Goal: Task Accomplishment & Management: Use online tool/utility

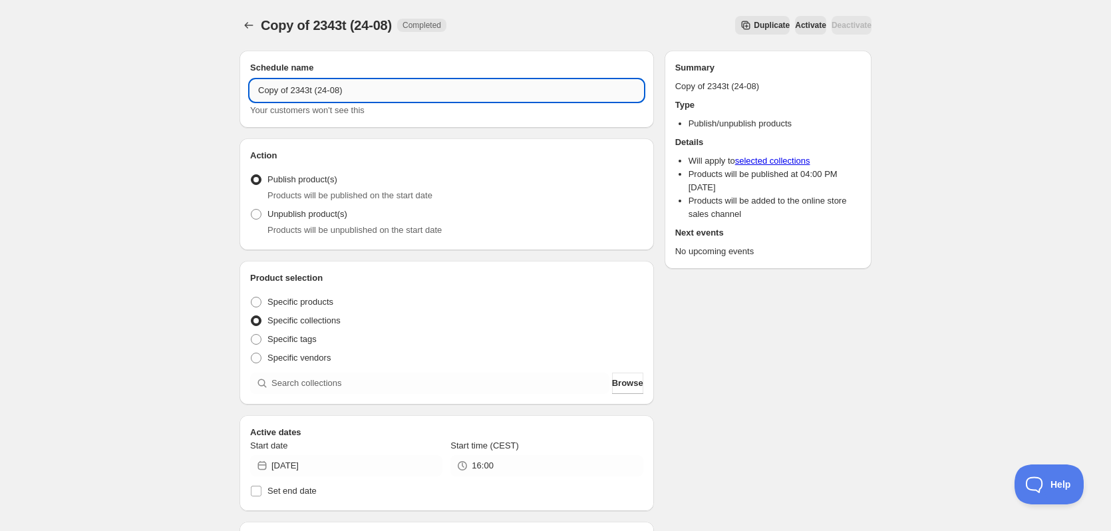
click at [295, 92] on input "Copy of 2343t (24-08)" at bounding box center [446, 90] width 393 height 21
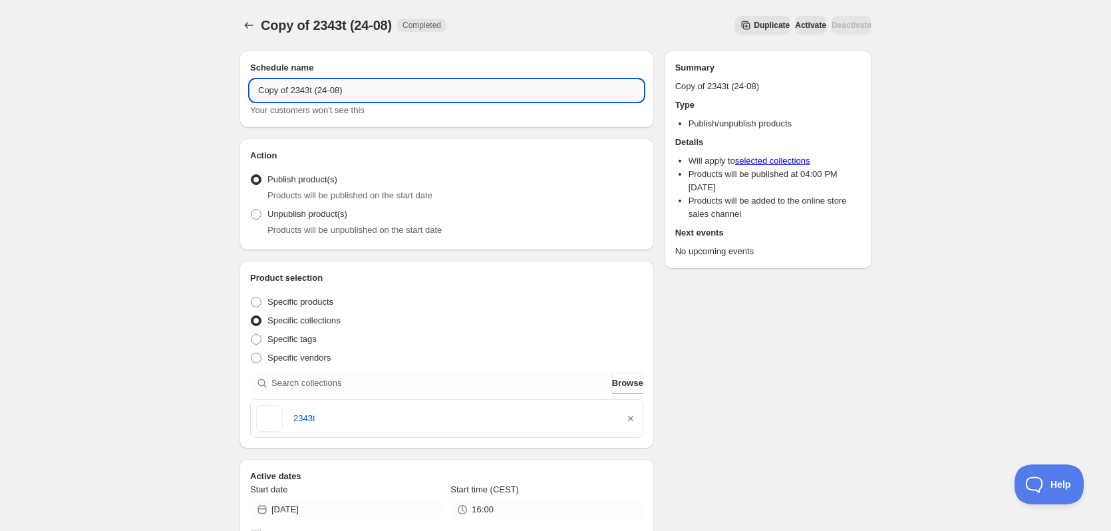
paste input "text"
click at [275, 88] on input "2343t (24-08)" at bounding box center [446, 90] width 393 height 21
click at [291, 91] on input "2344t (24-08)" at bounding box center [446, 90] width 393 height 21
click at [291, 91] on input "2344t (25-08)" at bounding box center [446, 90] width 393 height 21
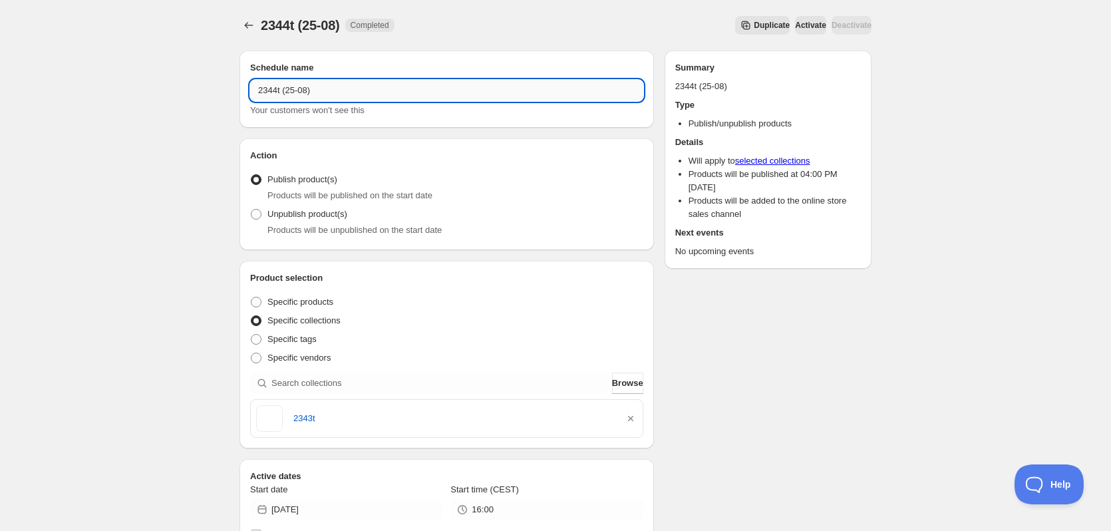
click at [291, 91] on input "2344t (25-08)" at bounding box center [446, 90] width 393 height 21
click at [270, 93] on input "2344t (25-08)" at bounding box center [446, 90] width 393 height 21
type input "2344t (25-08)"
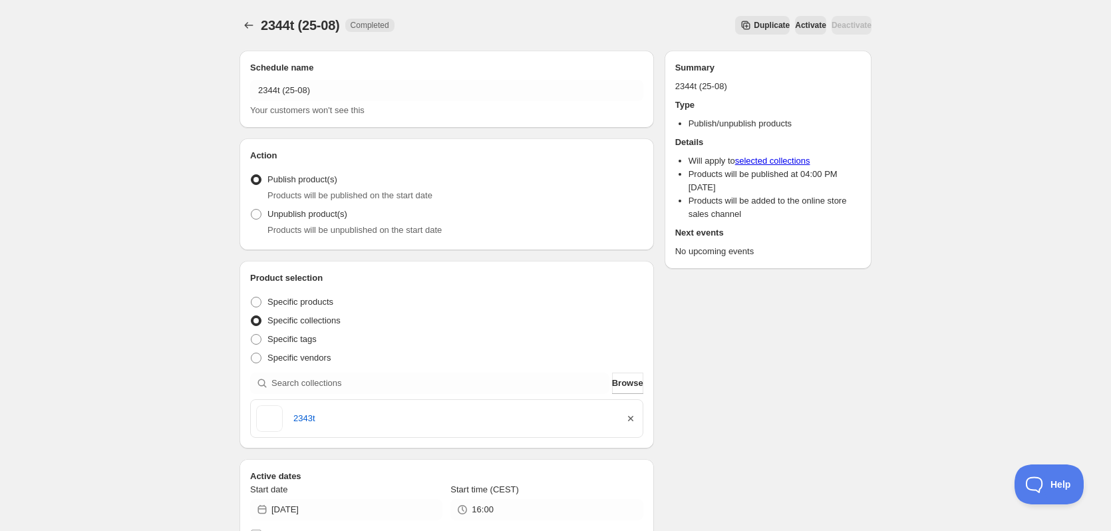
click at [630, 419] on icon "button" at bounding box center [630, 418] width 5 height 5
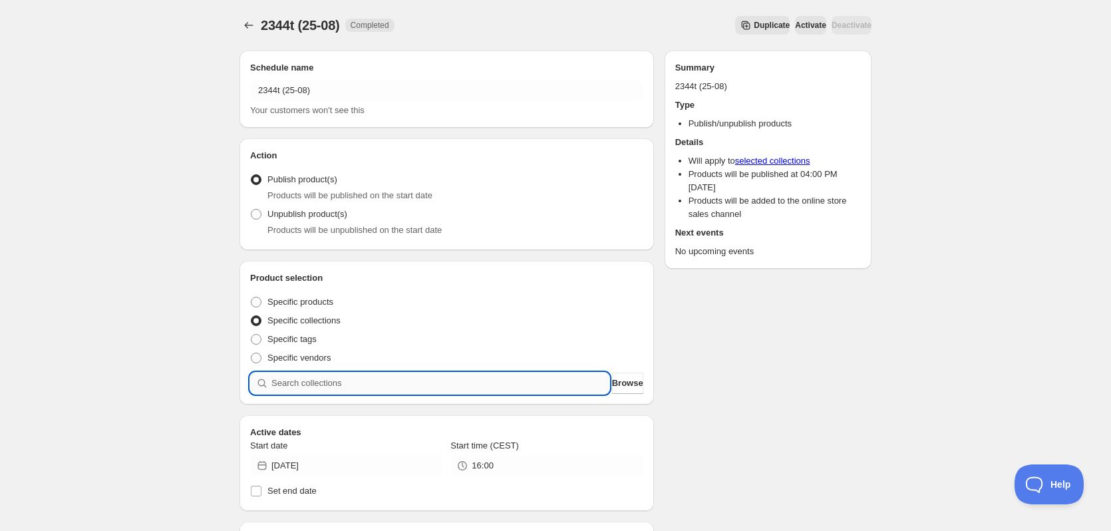
click at [543, 380] on input "search" at bounding box center [441, 383] width 338 height 21
paste input "2344t"
type input "2344t"
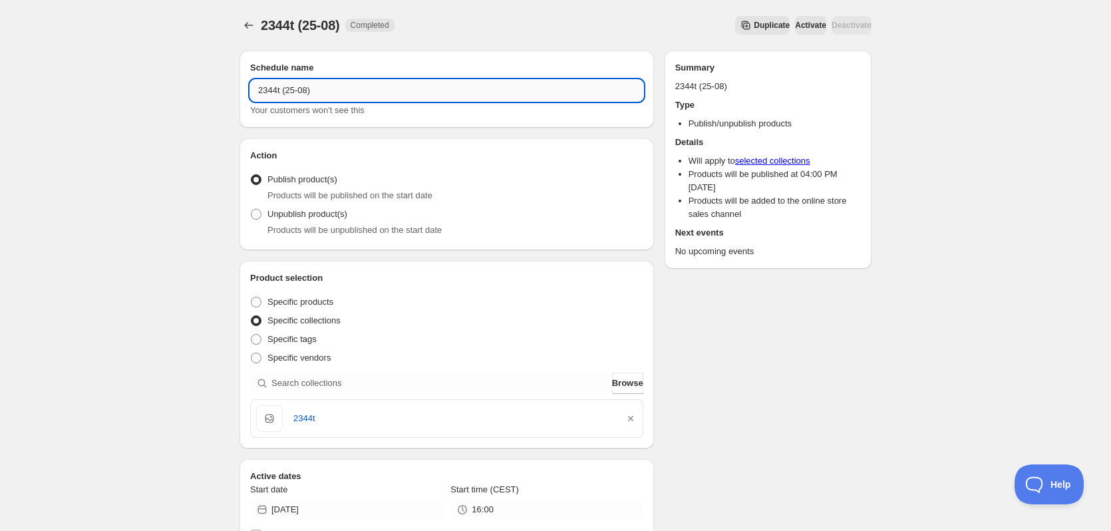
click at [328, 85] on input "2344t (25-08)" at bounding box center [446, 90] width 393 height 21
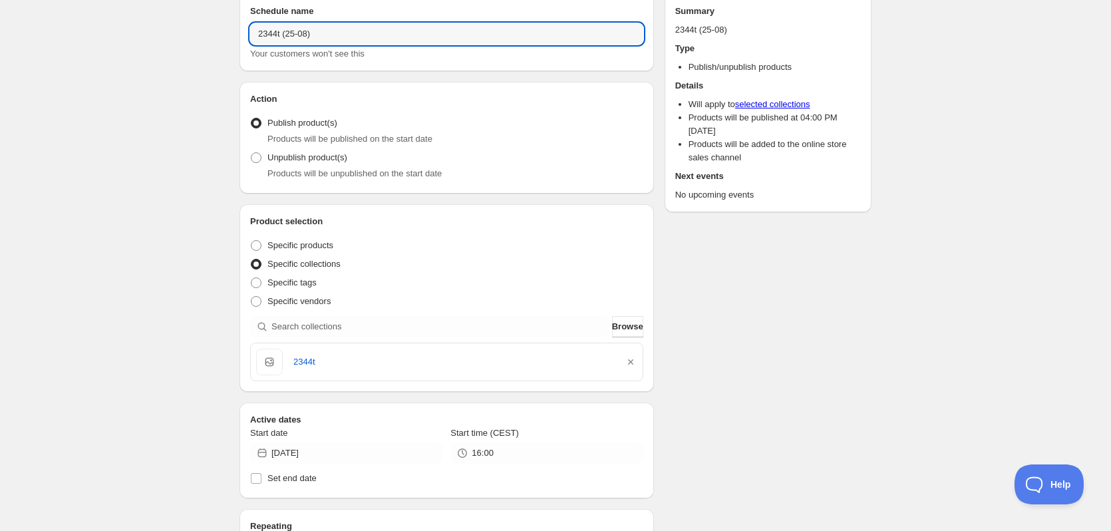
scroll to position [133, 0]
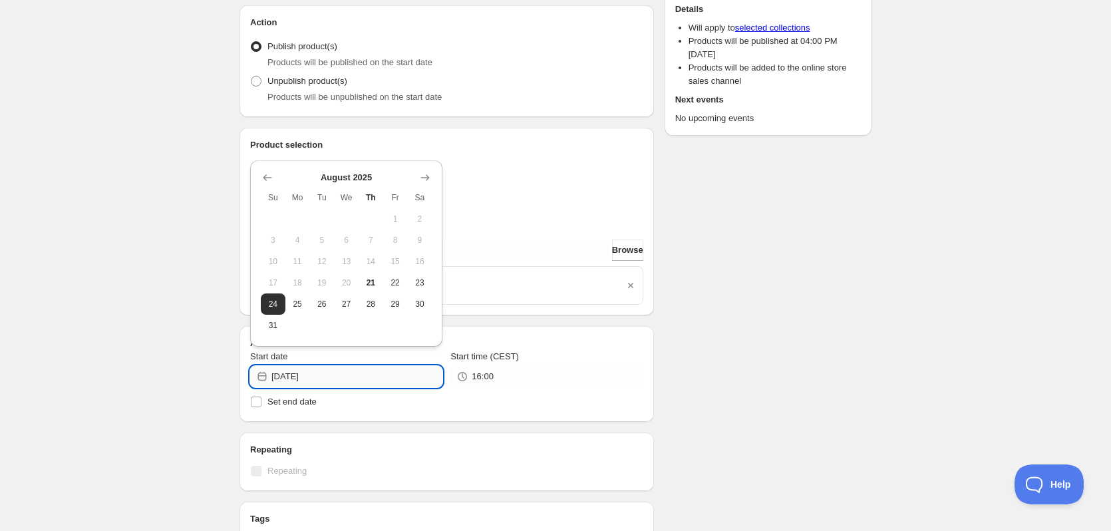
drag, startPoint x: 311, startPoint y: 377, endPoint x: 325, endPoint y: 379, distance: 13.6
click at [325, 379] on input "2025-08-24" at bounding box center [357, 376] width 171 height 21
type input "2025-08-25"
click at [172, 352] on div "2344t (25-08). This page is ready 2344t (25-08) Completed Duplicate Activate De…" at bounding box center [555, 379] width 1111 height 1024
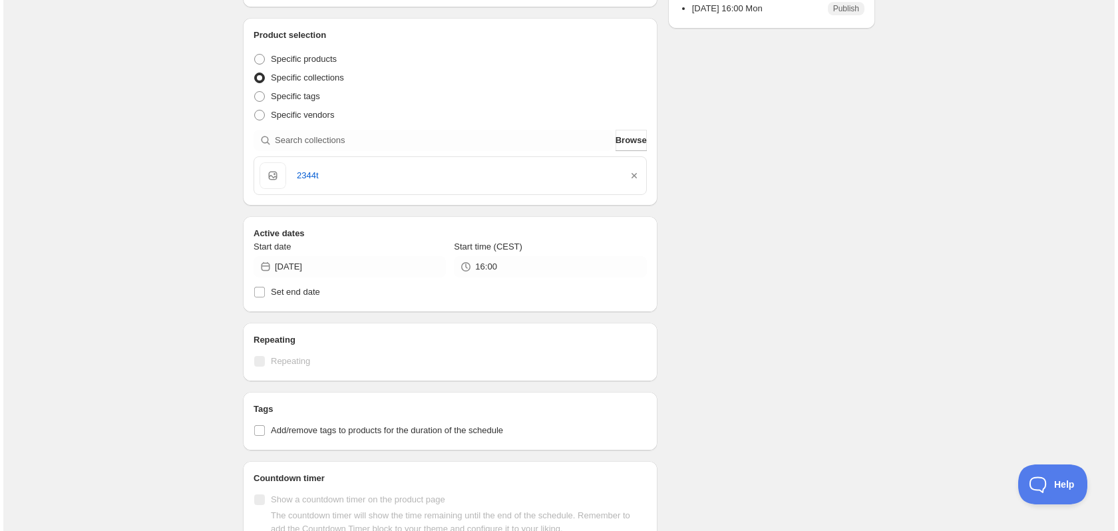
scroll to position [0, 0]
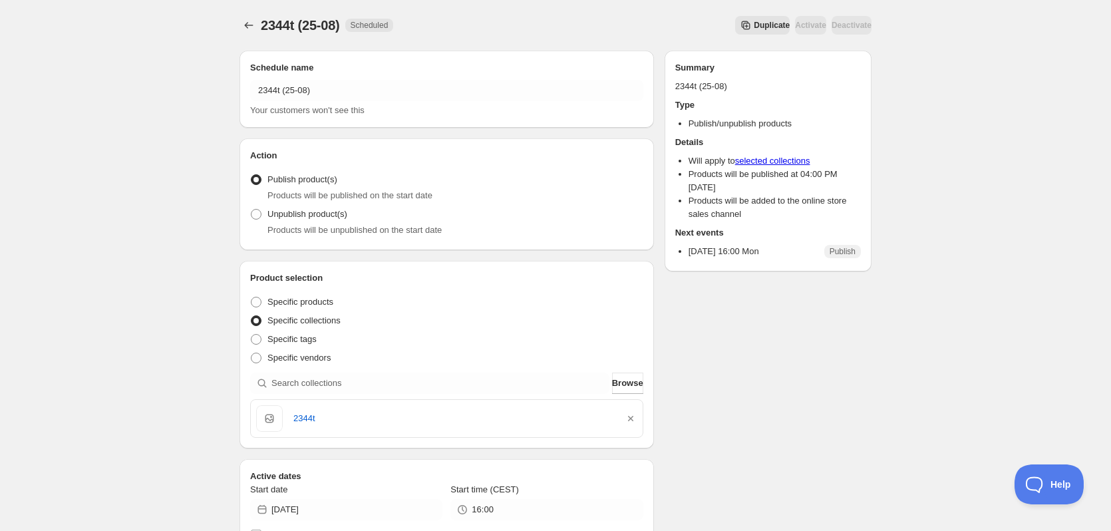
click at [754, 27] on span "Duplicate" at bounding box center [772, 25] width 36 height 11
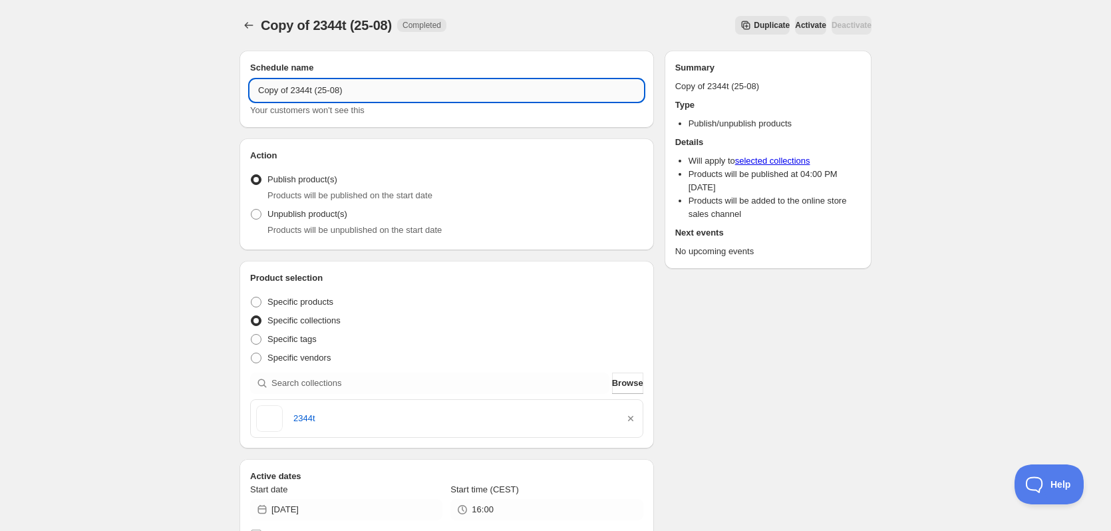
click at [321, 91] on input "Copy of 2344t (25-08)" at bounding box center [446, 90] width 393 height 21
paste input "text"
click at [270, 93] on input "2344t (25-08)" at bounding box center [446, 90] width 393 height 21
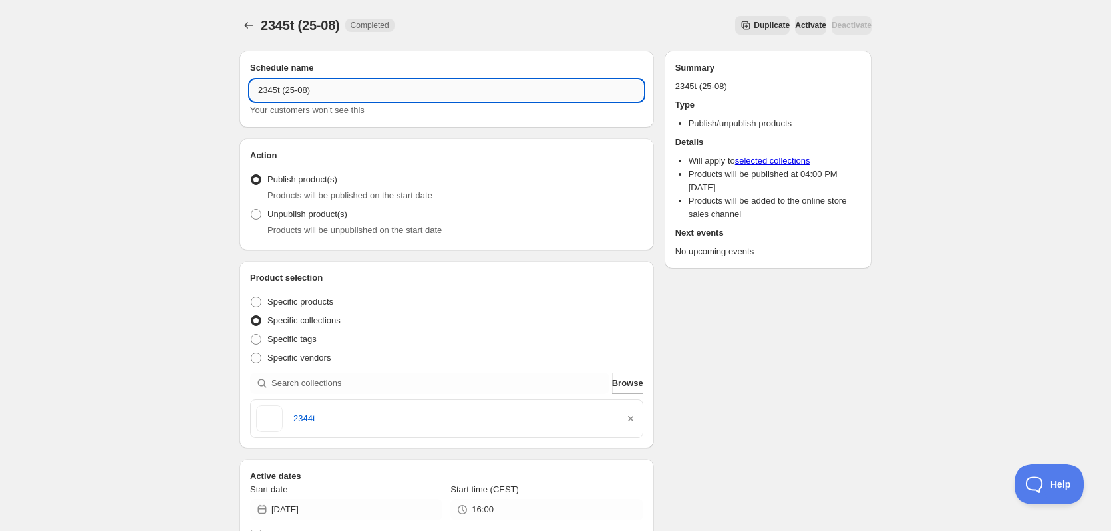
click at [296, 91] on input "2345t (25-08)" at bounding box center [446, 90] width 393 height 21
click at [269, 89] on input "2345t (26-08)" at bounding box center [446, 90] width 393 height 21
click at [268, 89] on input "2345t (26-08)" at bounding box center [446, 90] width 393 height 21
type input "2345t (26-08)"
click at [632, 419] on icon "button" at bounding box center [630, 418] width 13 height 13
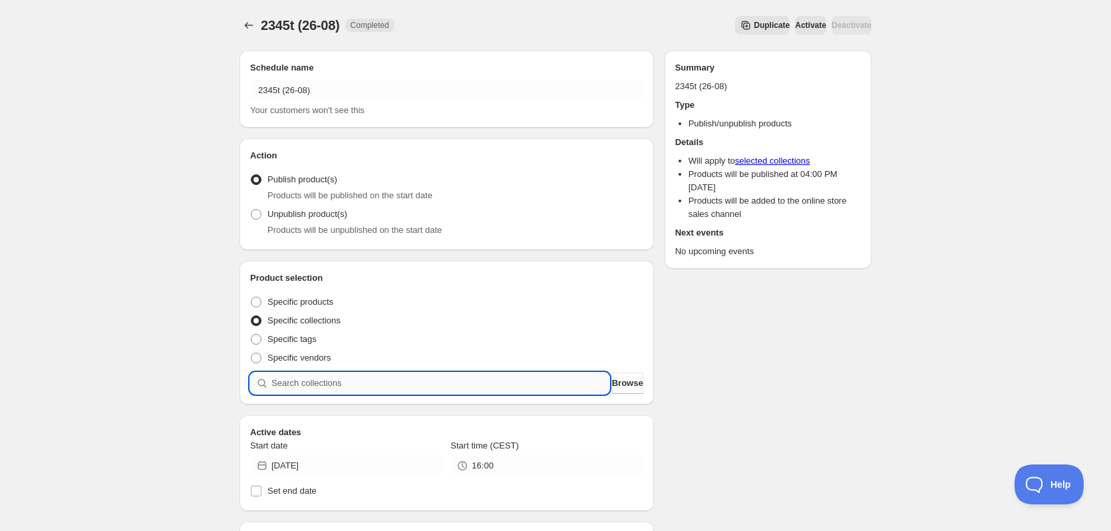
click at [510, 387] on input "search" at bounding box center [441, 383] width 338 height 21
paste input "2345t"
type input "2345t"
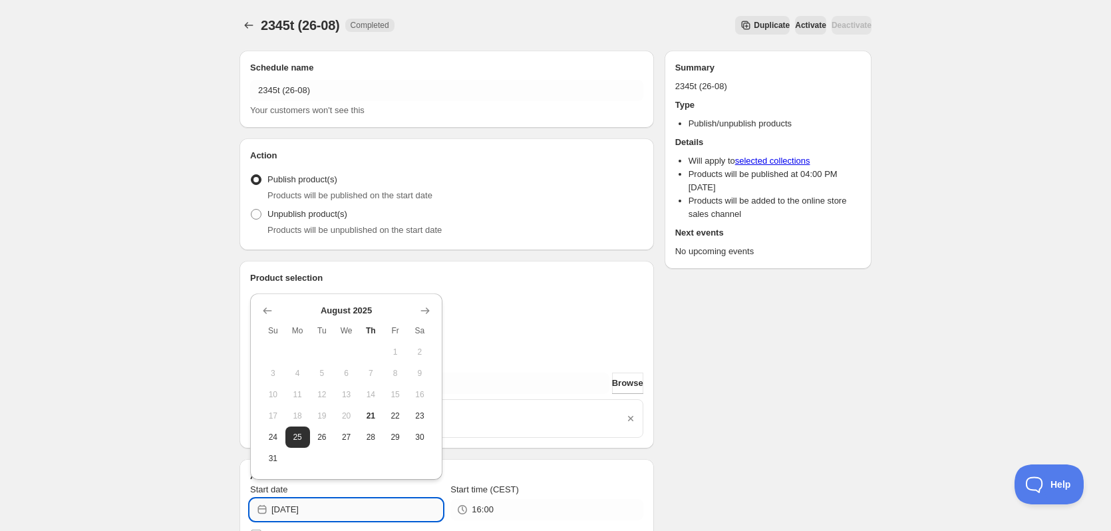
drag, startPoint x: 312, startPoint y: 509, endPoint x: 335, endPoint y: 508, distance: 23.3
click at [334, 509] on input "2025-08-25" at bounding box center [357, 509] width 171 height 21
type input "2025-08-26"
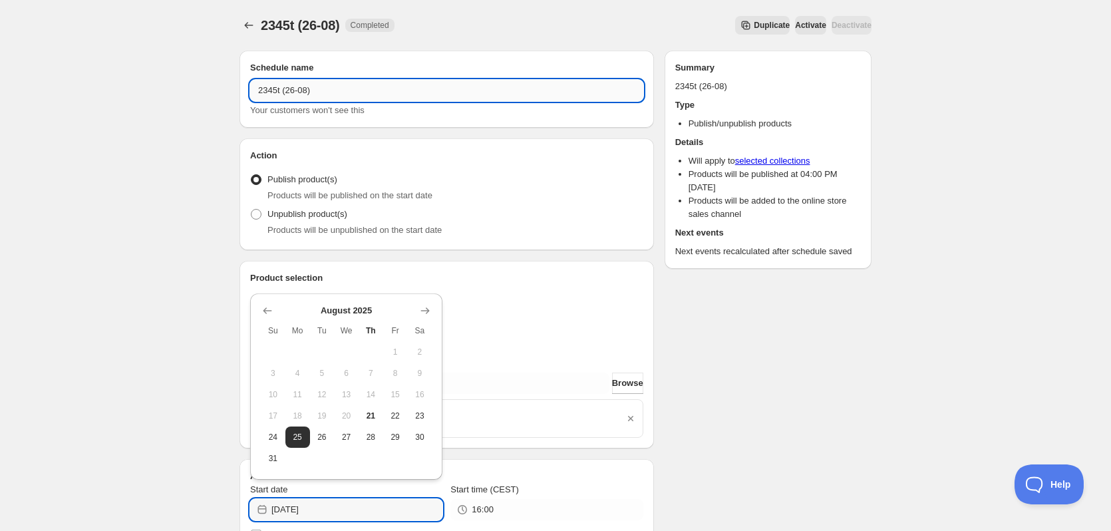
click at [363, 85] on input "2345t (26-08)" at bounding box center [446, 90] width 393 height 21
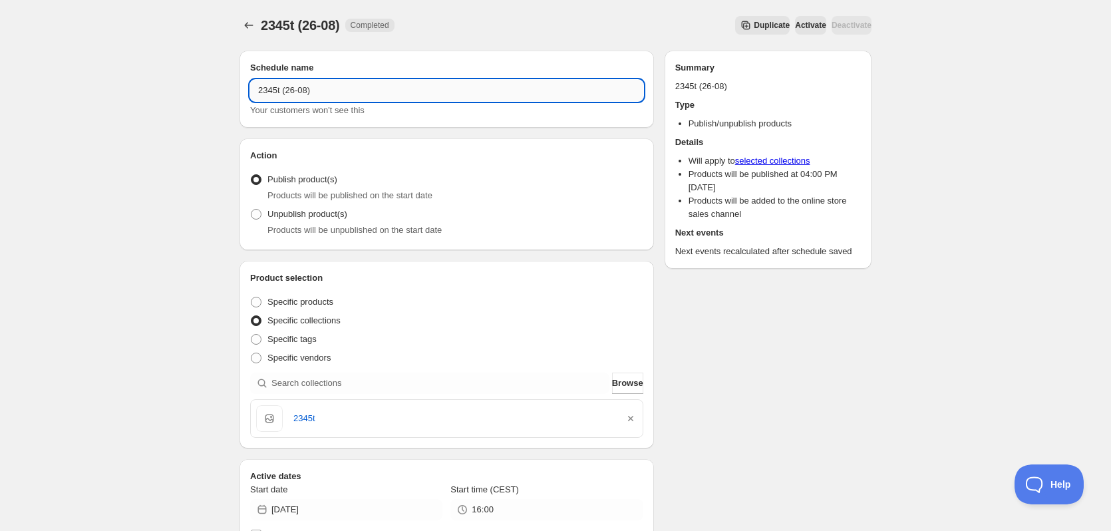
click at [363, 85] on input "2345t (26-08)" at bounding box center [446, 90] width 393 height 21
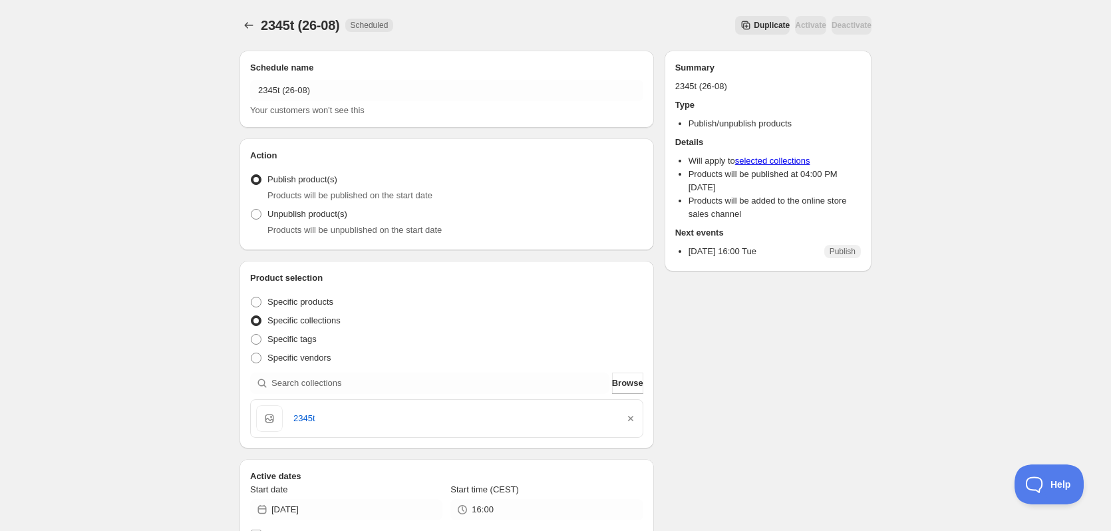
click at [754, 25] on span "Duplicate" at bounding box center [772, 25] width 36 height 11
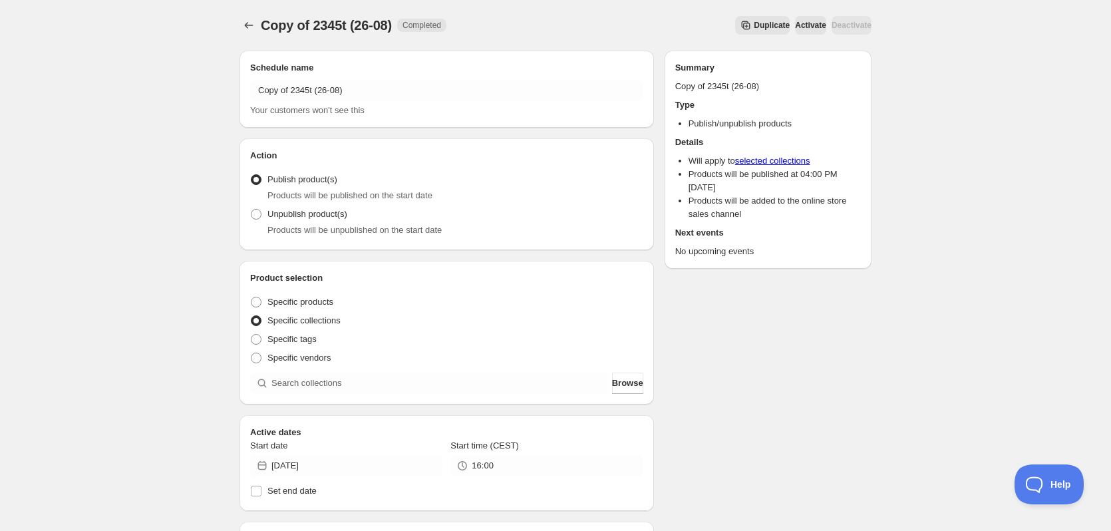
click at [302, 105] on span "Your customers won't see this" at bounding box center [307, 110] width 114 height 10
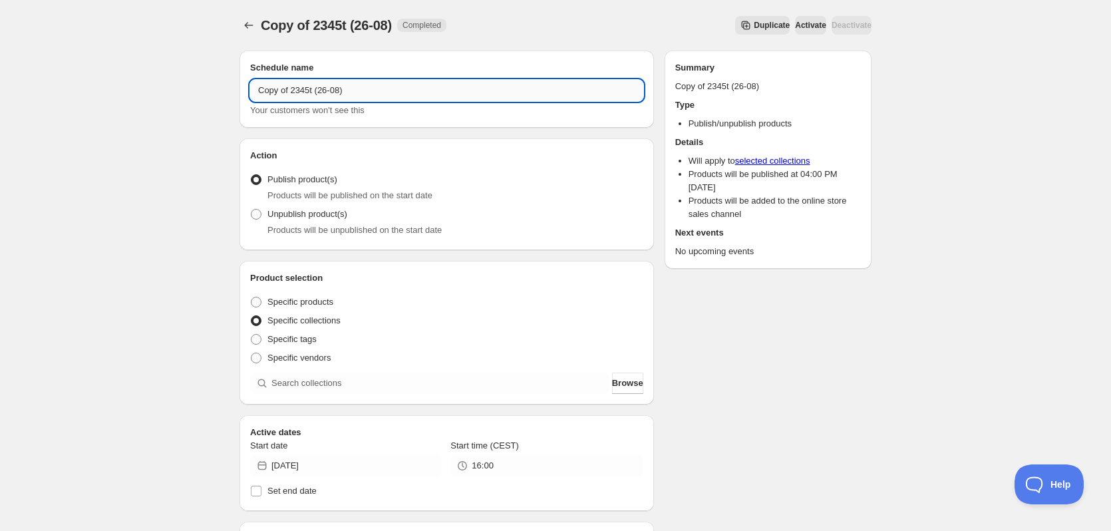
click at [303, 93] on input "Copy of 2345t (26-08)" at bounding box center [446, 90] width 393 height 21
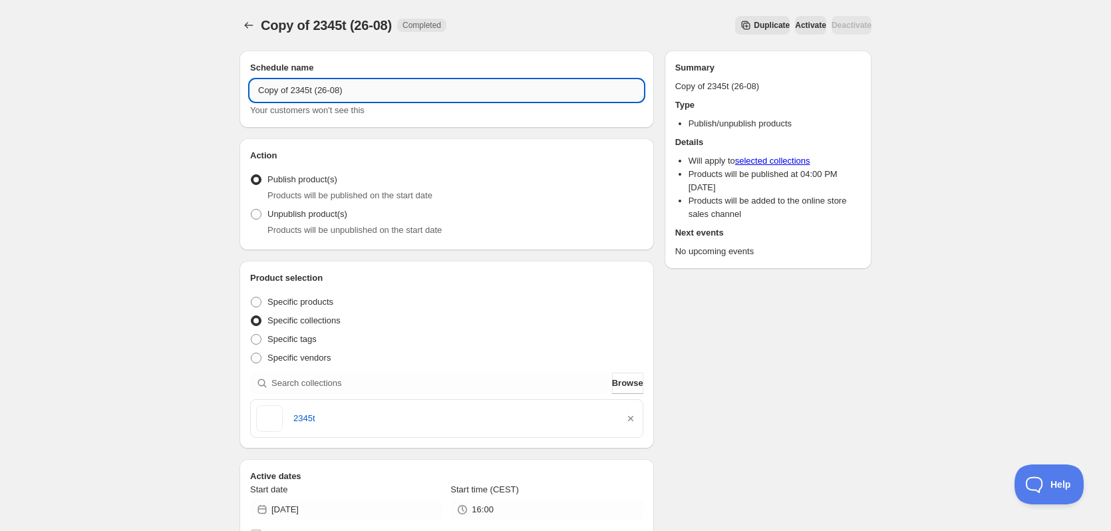
click at [303, 93] on input "Copy of 2345t (26-08)" at bounding box center [446, 90] width 393 height 21
paste input "text"
click at [278, 91] on input "2345t (26-08)" at bounding box center [446, 90] width 393 height 21
click at [294, 90] on input "2346t (26-08)" at bounding box center [446, 90] width 393 height 21
click at [271, 91] on input "2346t (27-08)" at bounding box center [446, 90] width 393 height 21
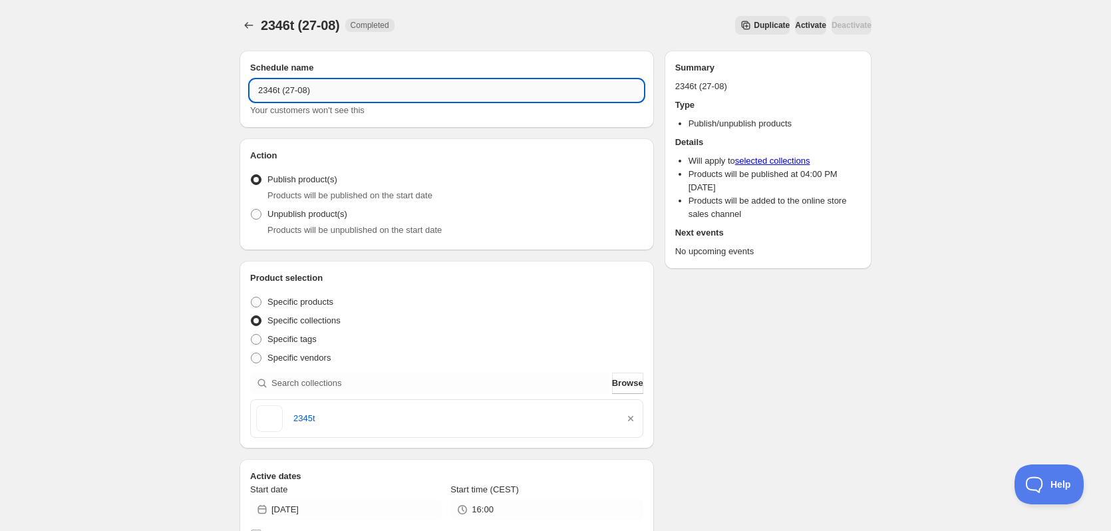
click at [271, 91] on input "2346t (27-08)" at bounding box center [446, 90] width 393 height 21
type input "2346t (27-08)"
click at [632, 417] on icon "button" at bounding box center [630, 418] width 5 height 5
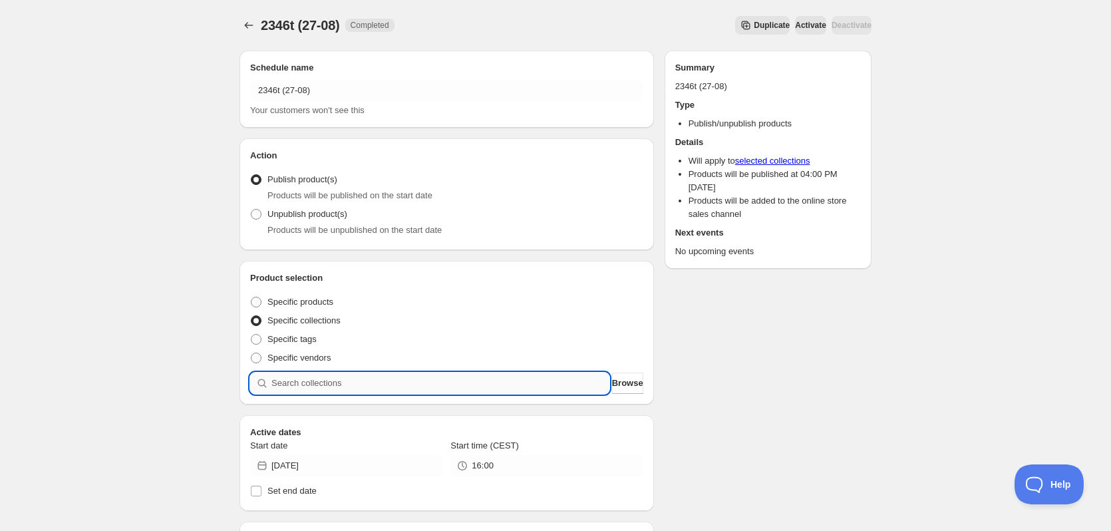
click at [489, 384] on input "search" at bounding box center [441, 383] width 338 height 21
paste input "2346t"
type input "2346t"
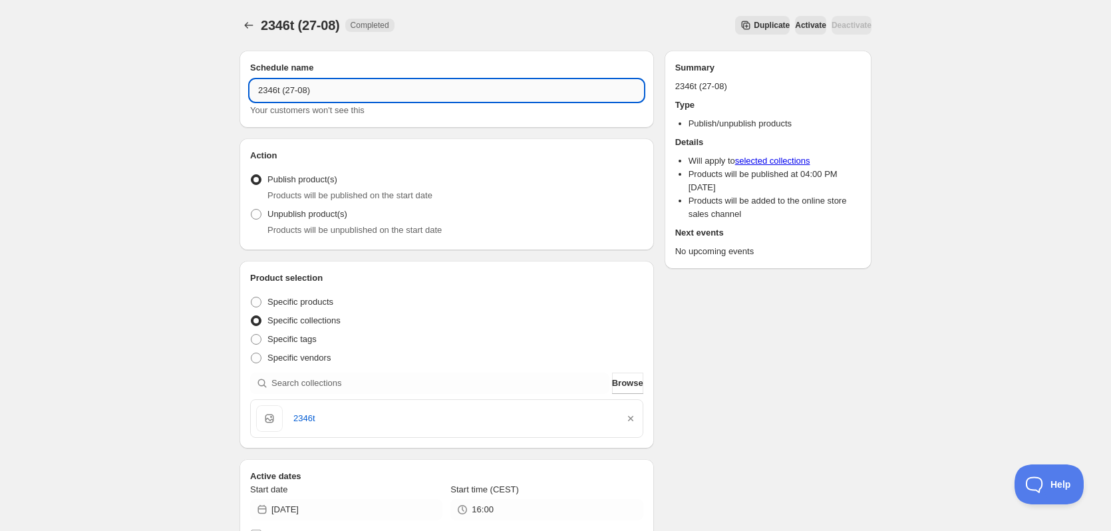
click at [292, 96] on input "2346t (27-08)" at bounding box center [446, 90] width 393 height 21
click at [293, 96] on input "2346t (27-08)" at bounding box center [446, 90] width 393 height 21
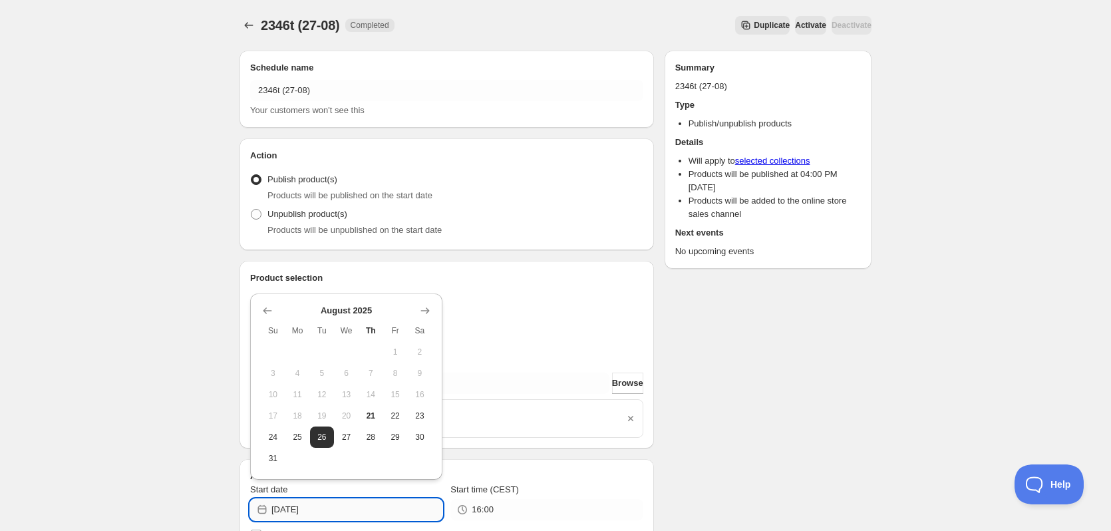
drag, startPoint x: 311, startPoint y: 514, endPoint x: 355, endPoint y: 516, distance: 44.0
click at [355, 516] on input "2025-08-26" at bounding box center [357, 509] width 171 height 21
type input "[DATE]"
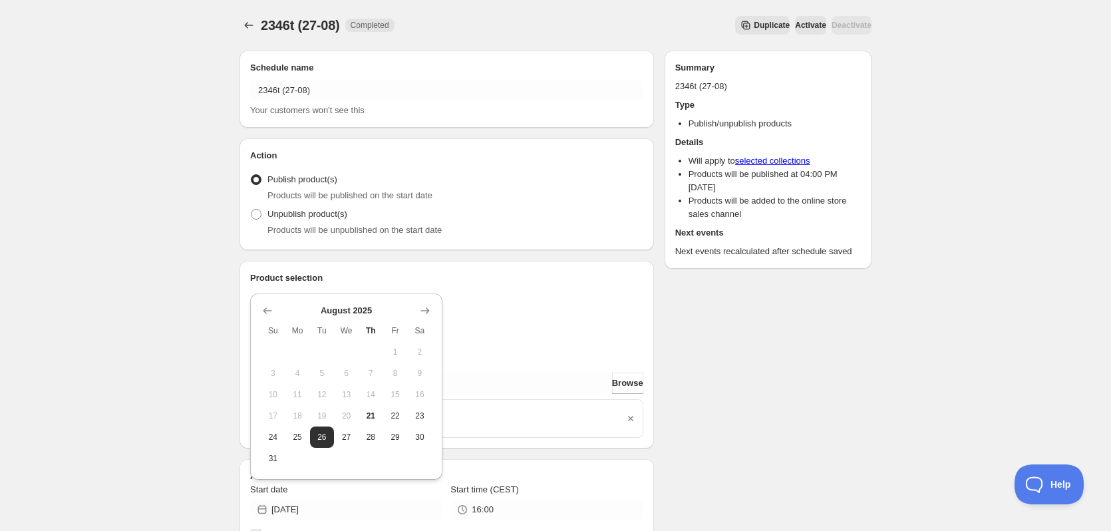
click at [876, 463] on div "2346t (27-08). This page is ready 2346t (27-08) Completed Duplicate Activate De…" at bounding box center [556, 498] width 664 height 997
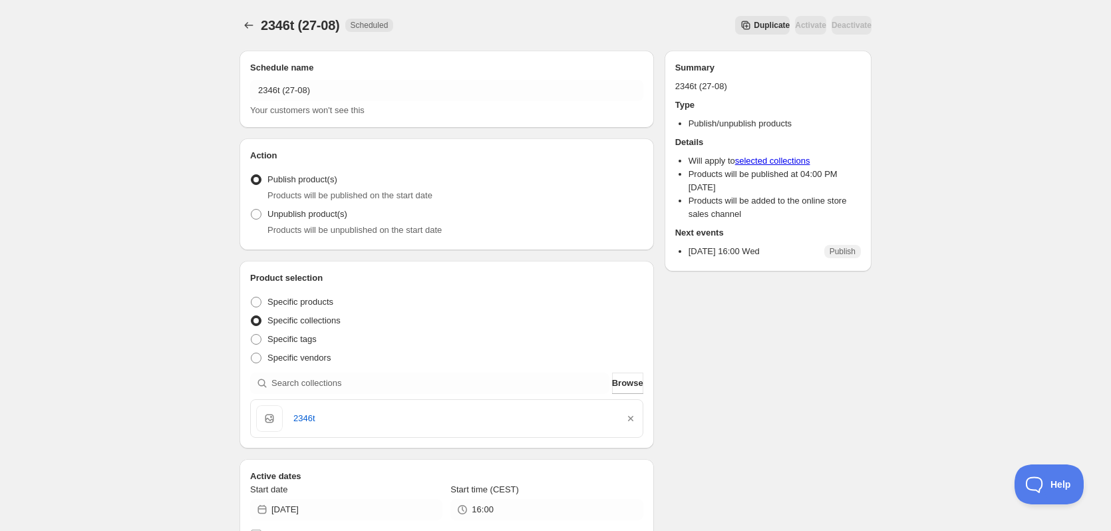
click at [754, 23] on span "Duplicate" at bounding box center [772, 25] width 36 height 11
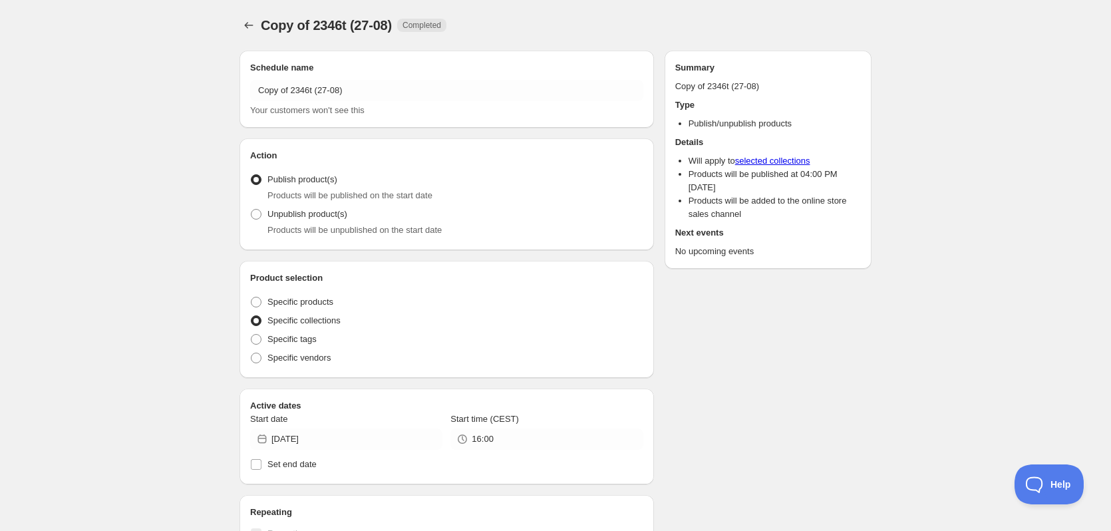
radio input "true"
checkbox input "true"
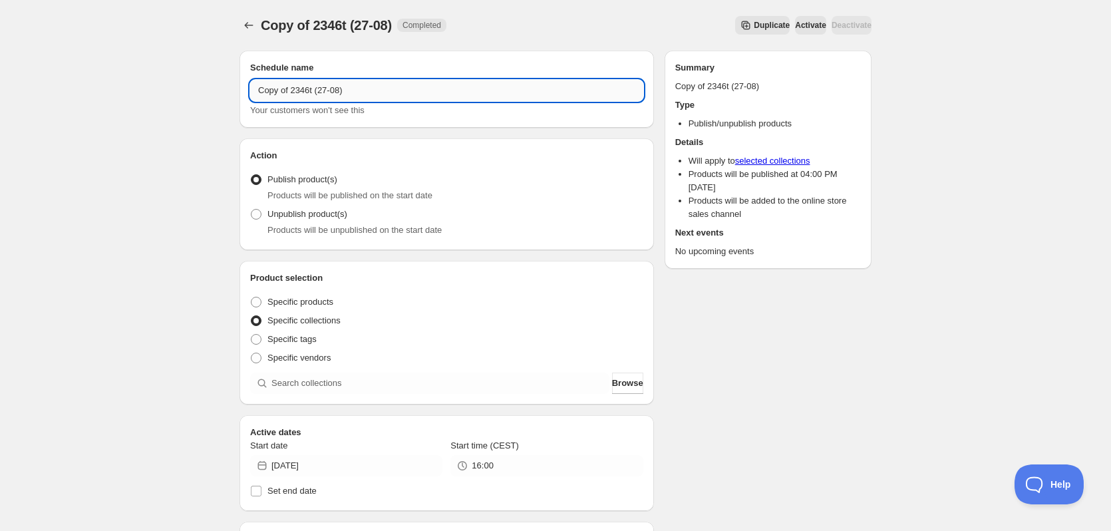
click at [313, 84] on input "Copy of 2346t (27-08)" at bounding box center [446, 90] width 393 height 21
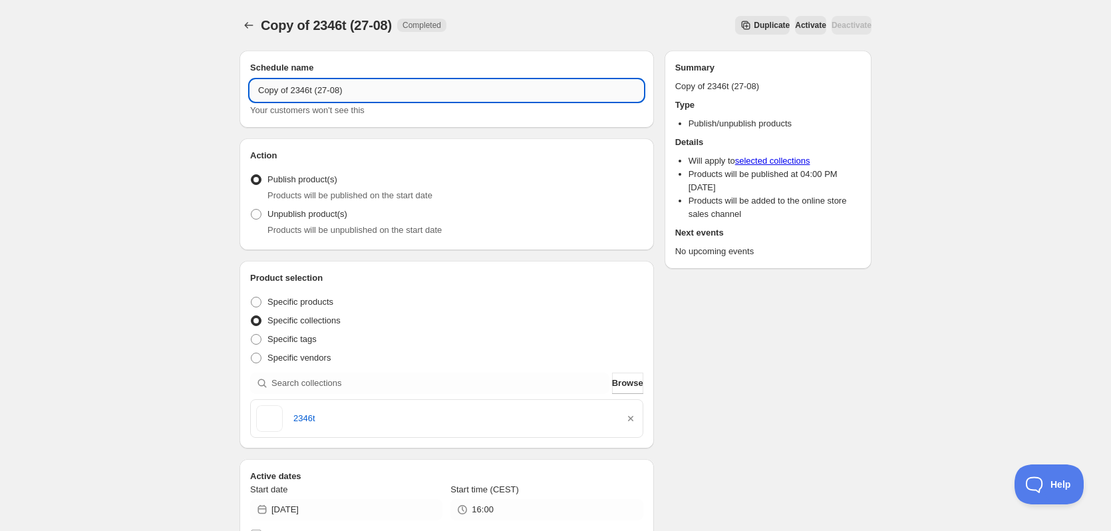
click at [313, 84] on input "Copy of 2346t (27-08)" at bounding box center [446, 90] width 393 height 21
paste input "text"
click at [273, 91] on input "2346t (27-08)" at bounding box center [446, 90] width 393 height 21
click at [294, 91] on input "2347t (27-08)" at bounding box center [446, 90] width 393 height 21
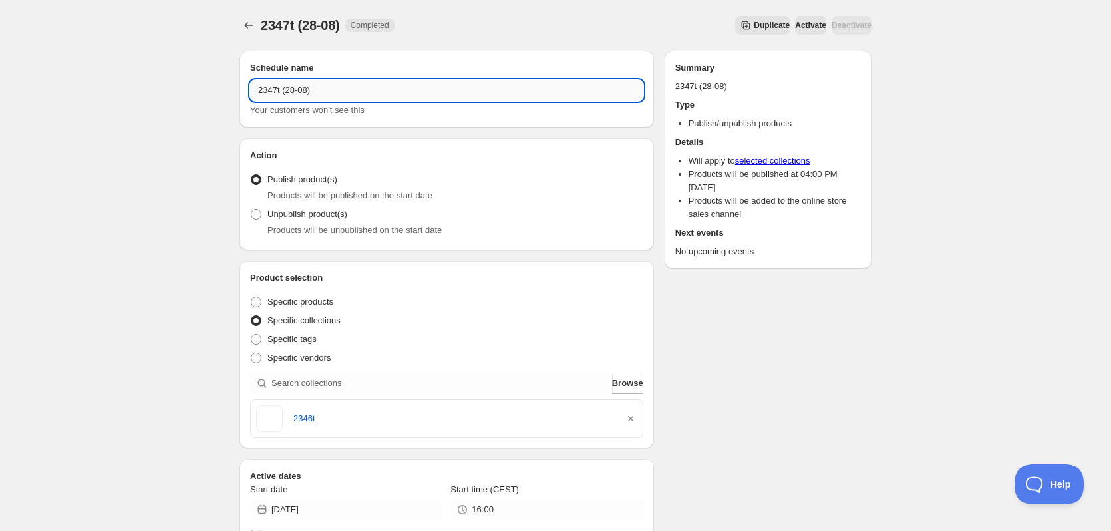
click at [275, 89] on input "2347t (28-08)" at bounding box center [446, 90] width 393 height 21
type input "2347t (28-08)"
click at [628, 416] on icon "button" at bounding box center [630, 418] width 13 height 13
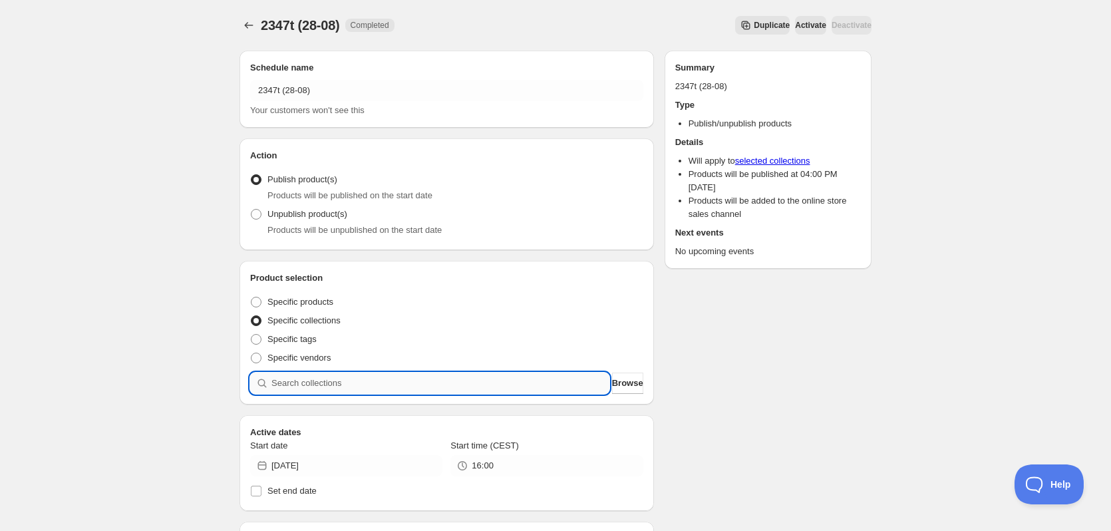
click at [506, 379] on input "search" at bounding box center [441, 383] width 338 height 21
paste input "2347t"
type input "2347t"
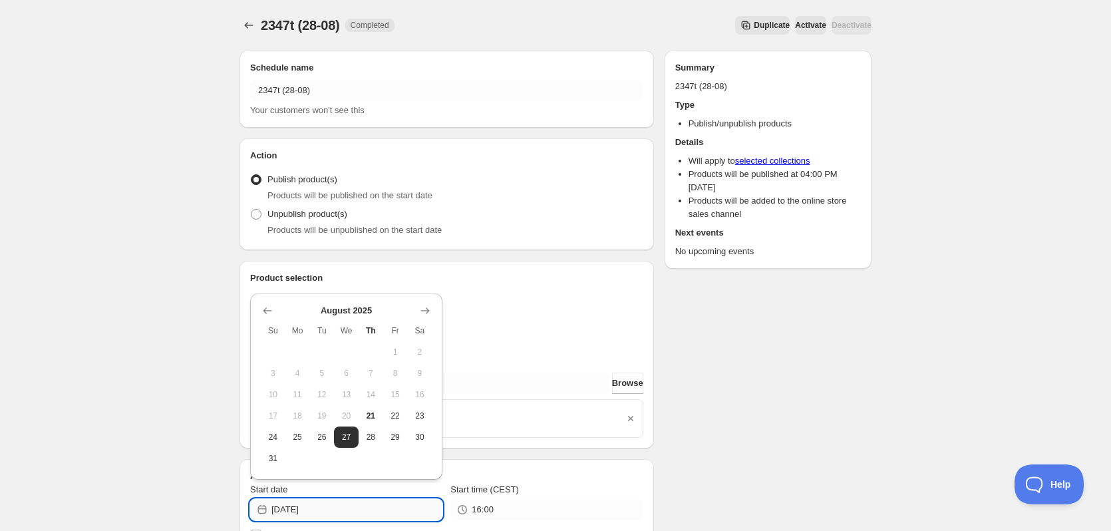
click at [311, 514] on input "2025-08-27" at bounding box center [357, 509] width 171 height 21
type input "[DATE]"
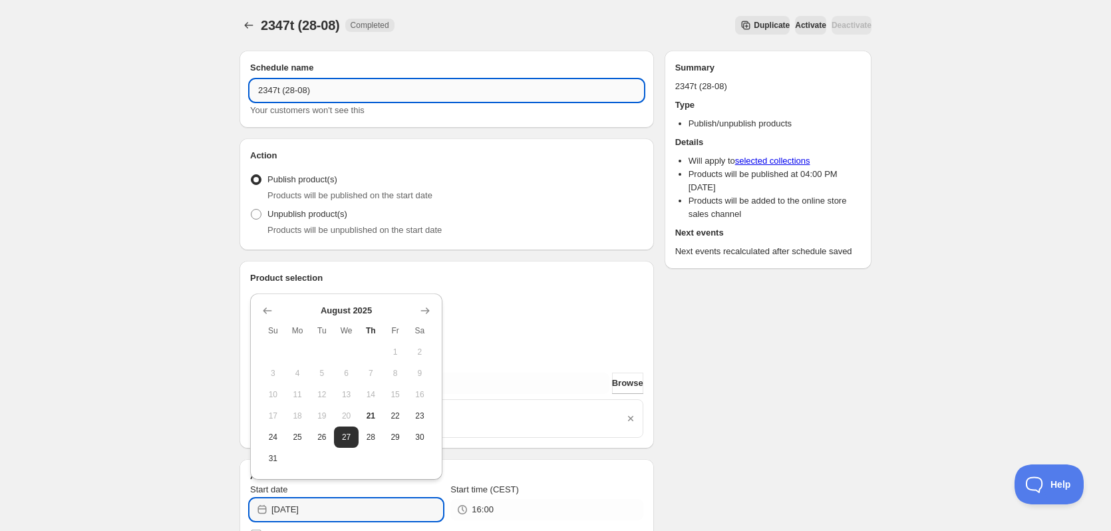
click at [296, 86] on input "2347t (28-08)" at bounding box center [446, 90] width 393 height 21
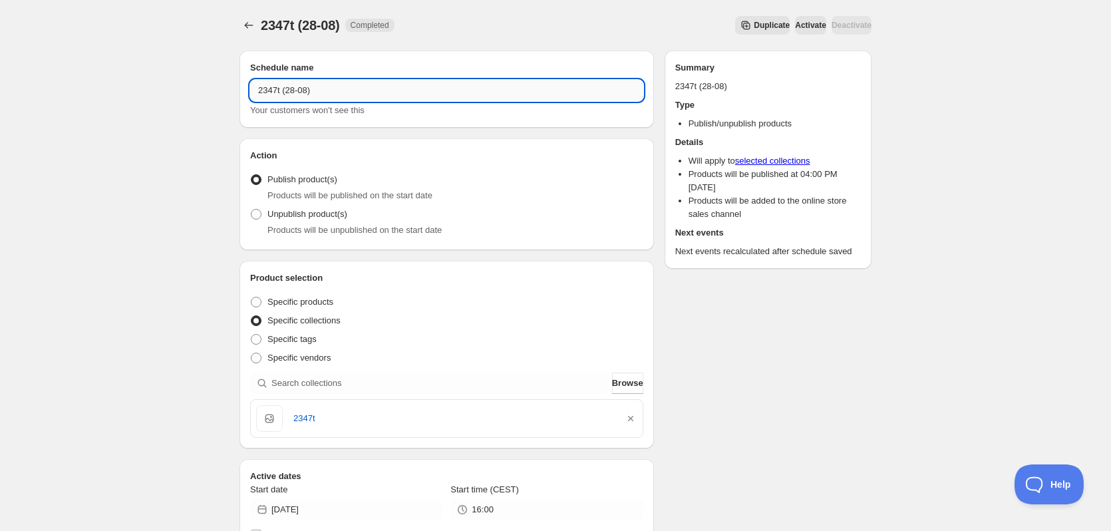
click at [296, 86] on input "2347t (28-08)" at bounding box center [446, 90] width 393 height 21
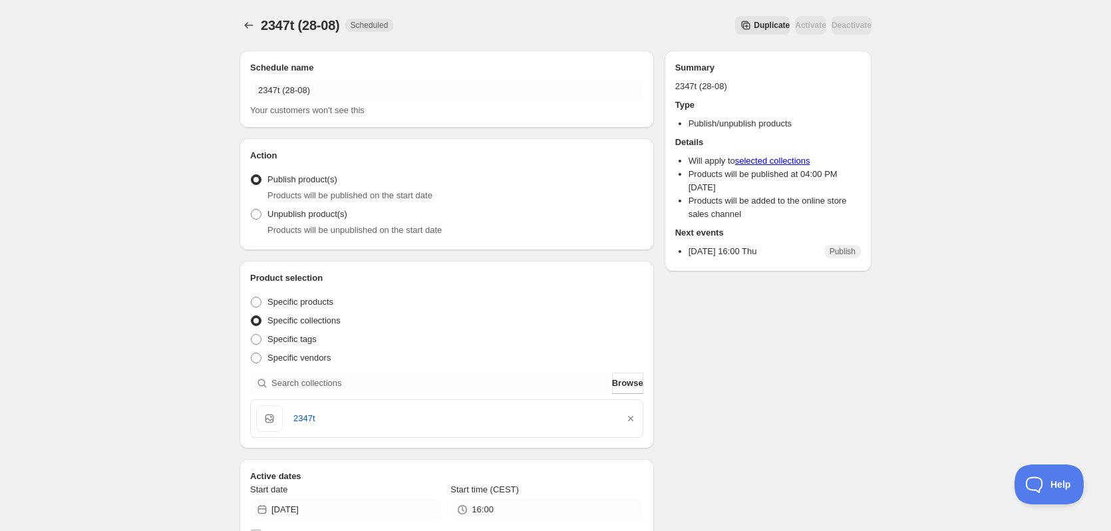
click at [754, 23] on span "Duplicate" at bounding box center [772, 25] width 36 height 11
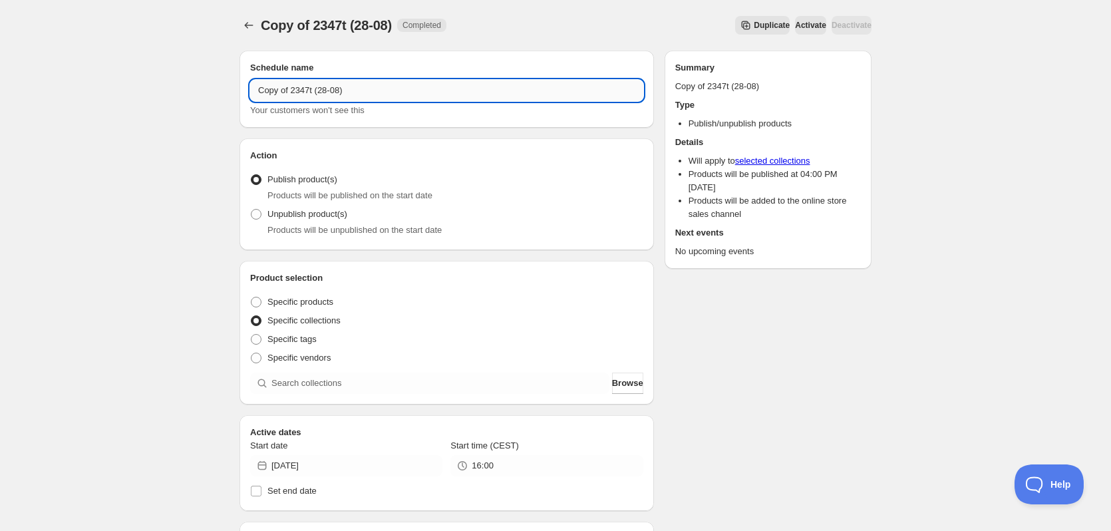
click at [323, 89] on input "Copy of 2347t (28-08)" at bounding box center [446, 90] width 393 height 21
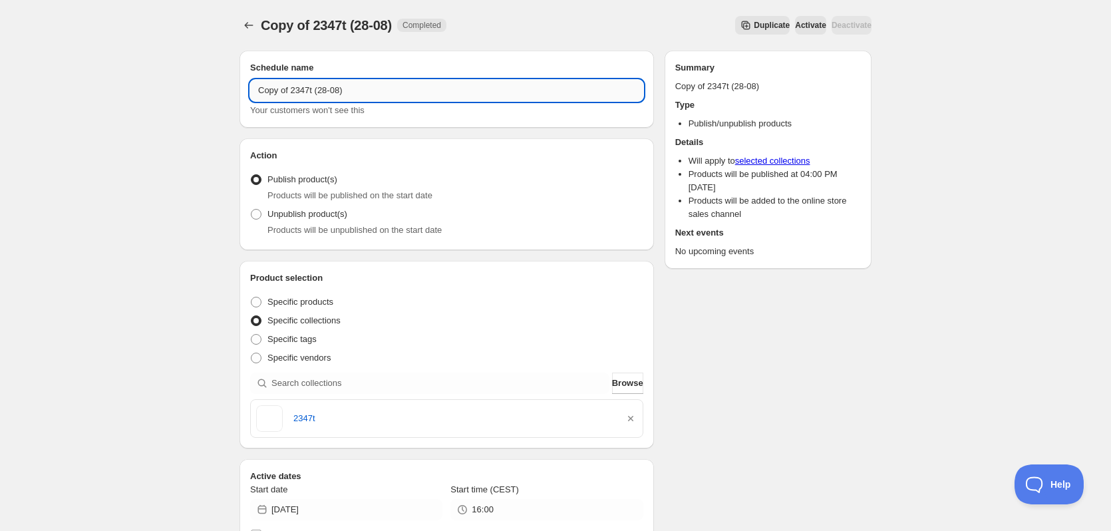
click at [323, 89] on input "Copy of 2347t (28-08)" at bounding box center [446, 90] width 393 height 21
paste input "text"
click at [277, 90] on input "2347t (28-08)" at bounding box center [446, 90] width 393 height 21
click at [293, 91] on input "2348t (28-08)" at bounding box center [446, 90] width 393 height 21
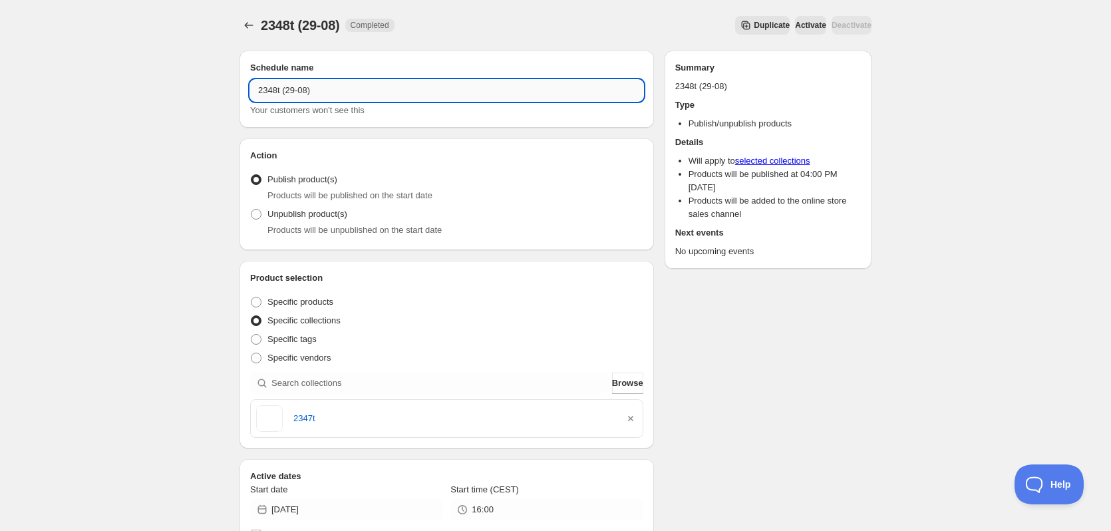
click at [289, 93] on input "2348t (29-08)" at bounding box center [446, 90] width 393 height 21
click at [272, 89] on input "2348t (29-08)" at bounding box center [446, 90] width 393 height 21
type input "2348t (29-08)"
click at [634, 419] on icon "button" at bounding box center [630, 418] width 13 height 13
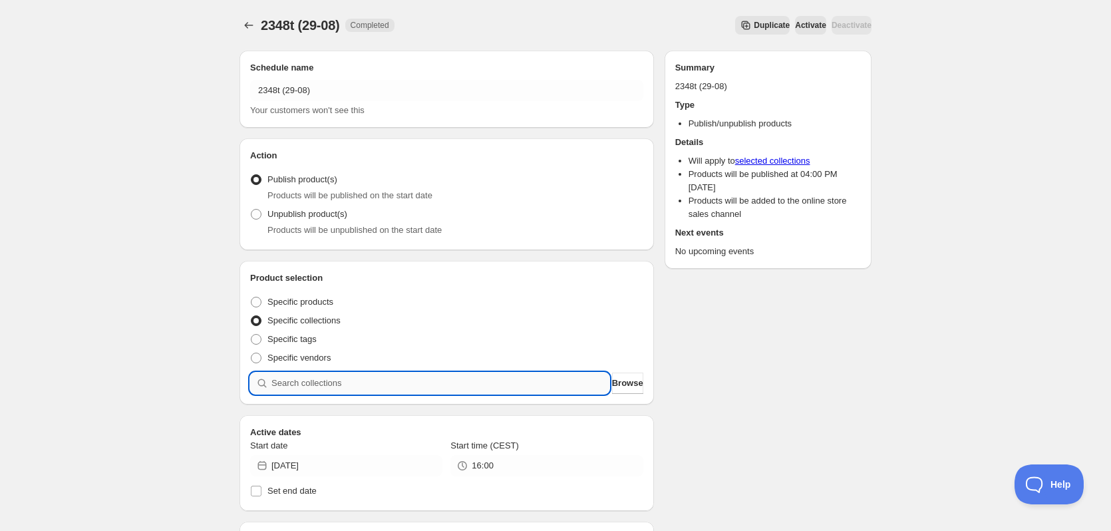
click at [458, 385] on input "search" at bounding box center [441, 383] width 338 height 21
paste input "2348t"
type input "2348t"
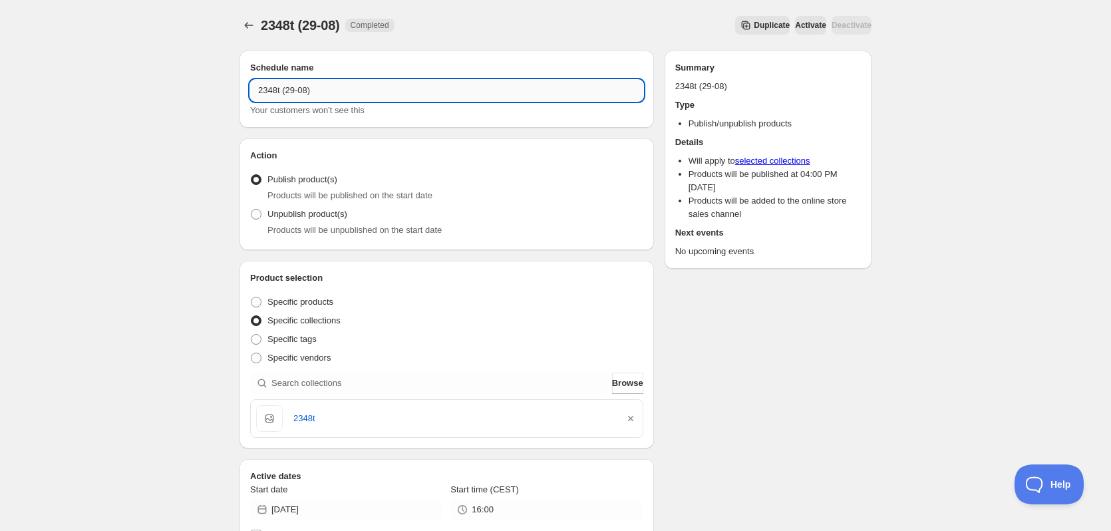
click at [317, 91] on input "2348t (29-08)" at bounding box center [446, 90] width 393 height 21
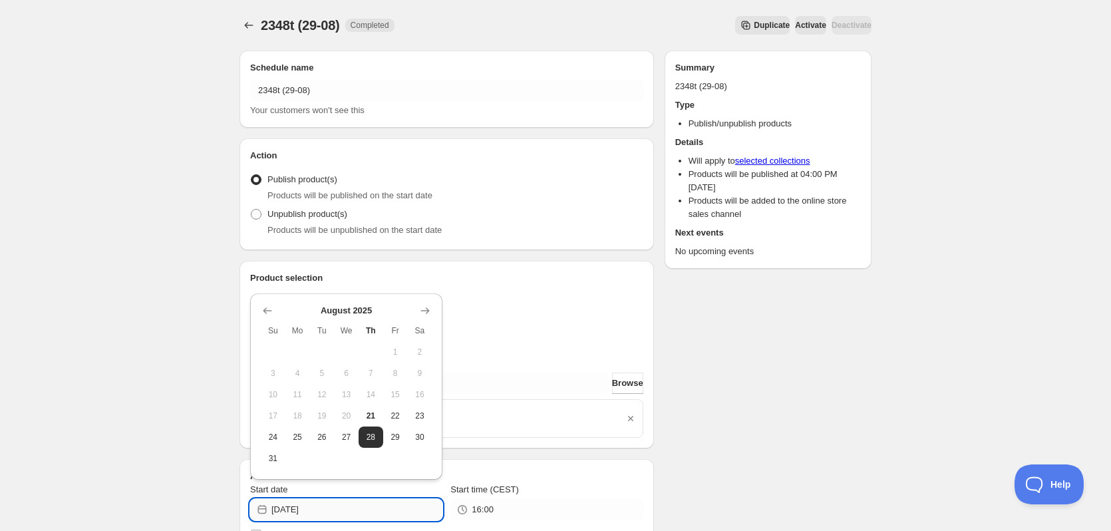
drag, startPoint x: 311, startPoint y: 510, endPoint x: 343, endPoint y: 516, distance: 31.8
click at [343, 516] on input "2025-08-28" at bounding box center [357, 509] width 171 height 21
type input "2025-08-29"
click at [881, 425] on div "2348t (29-08). This page is ready 2348t (29-08) Completed Duplicate Activate De…" at bounding box center [556, 498] width 664 height 997
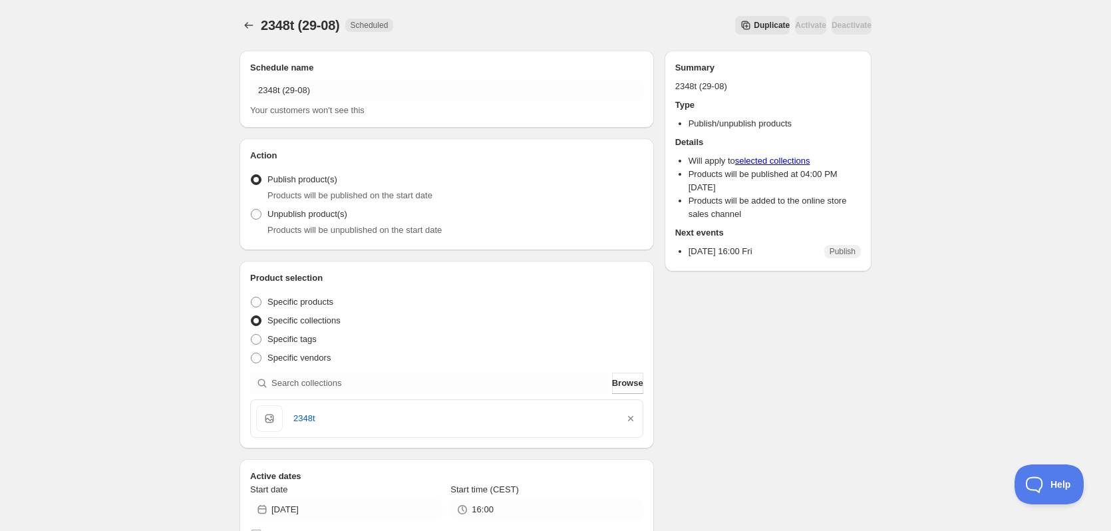
click at [735, 34] on button "Duplicate" at bounding box center [762, 25] width 55 height 19
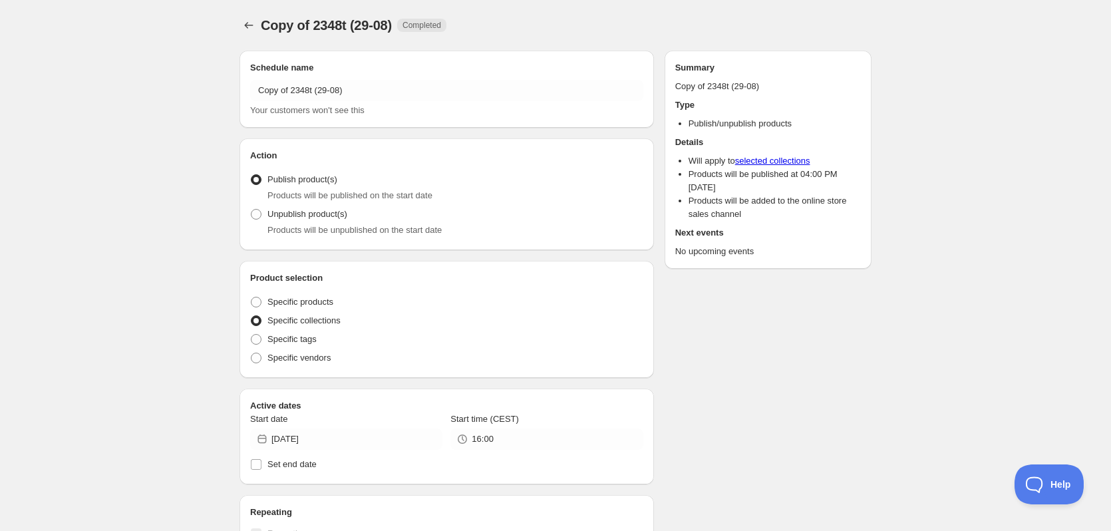
radio input "true"
checkbox input "true"
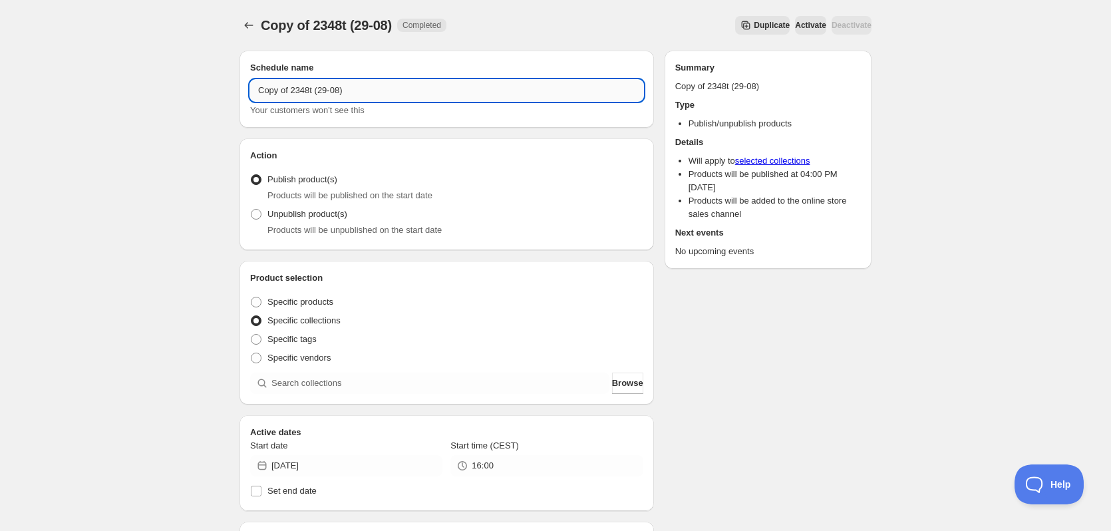
click at [327, 87] on input "Copy of 2348t (29-08)" at bounding box center [446, 90] width 393 height 21
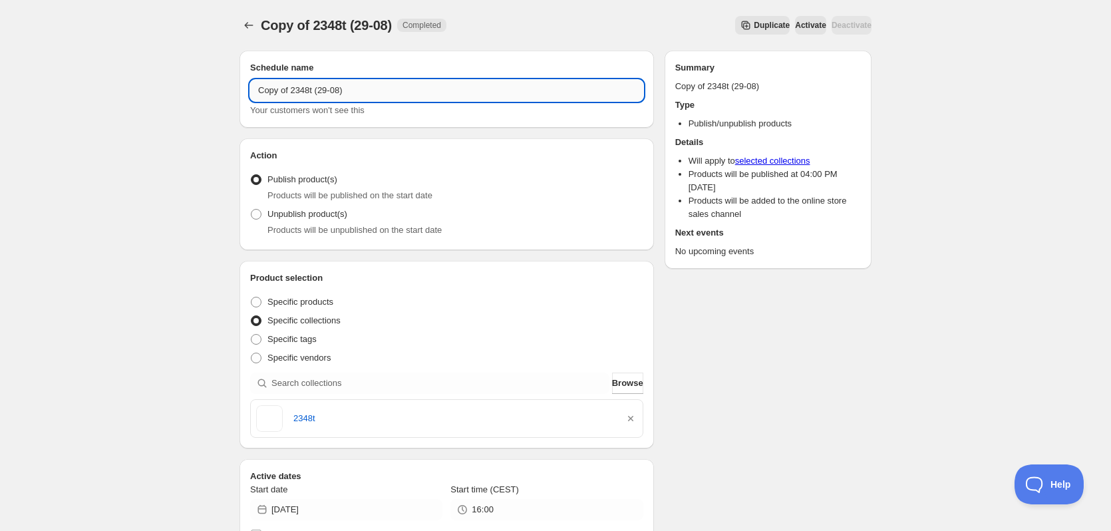
click at [327, 87] on input "Copy of 2348t (29-08)" at bounding box center [446, 90] width 393 height 21
paste input "text"
click at [278, 88] on input "2348t (29-08)" at bounding box center [446, 90] width 393 height 21
click at [292, 91] on input "2349t (29-08)" at bounding box center [446, 90] width 393 height 21
click at [293, 90] on input "2349t (30-08)" at bounding box center [446, 90] width 393 height 21
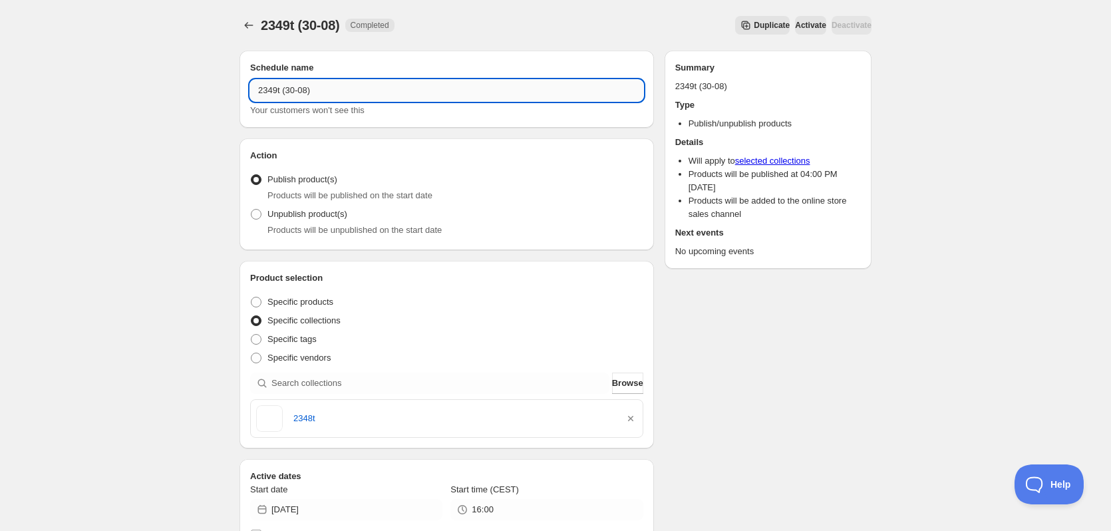
click at [293, 90] on input "2349t (30-08)" at bounding box center [446, 90] width 393 height 21
click at [268, 89] on input "2349t (30-08)" at bounding box center [446, 90] width 393 height 21
type input "2349t (30-08)"
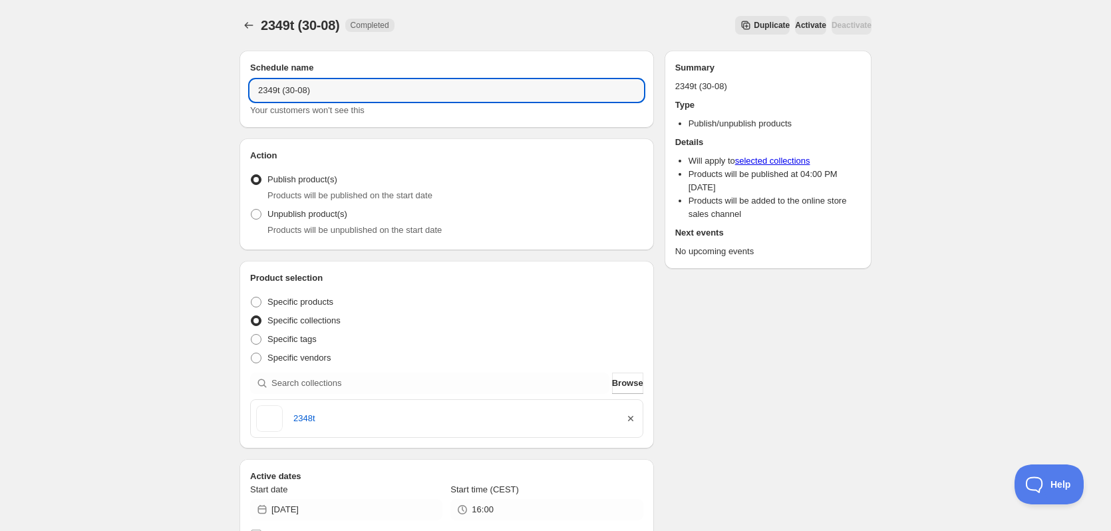
click at [630, 417] on icon "button" at bounding box center [630, 418] width 13 height 13
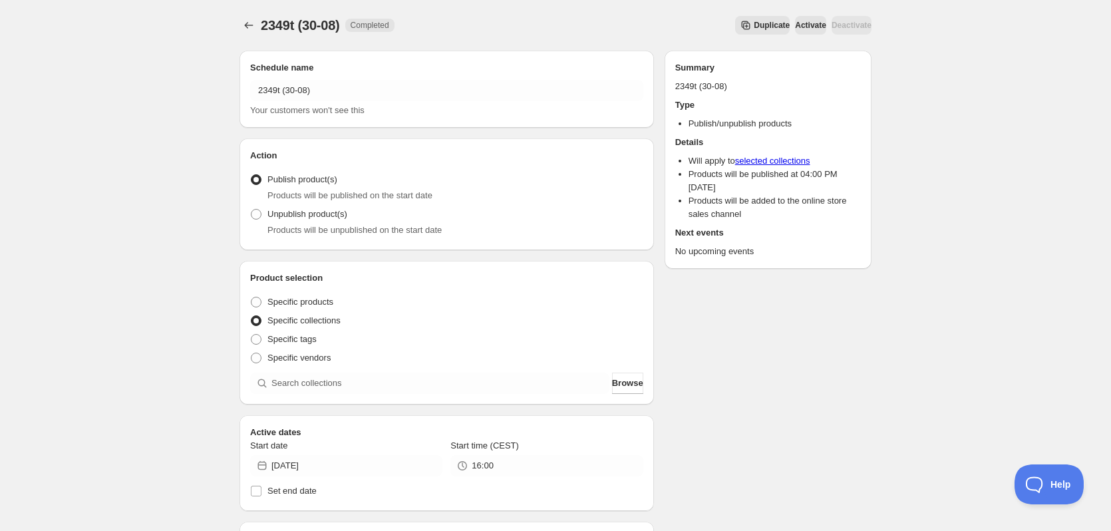
click at [481, 370] on div "Product selection Entity type Specific products Specific collections Specific t…" at bounding box center [446, 333] width 393 height 122
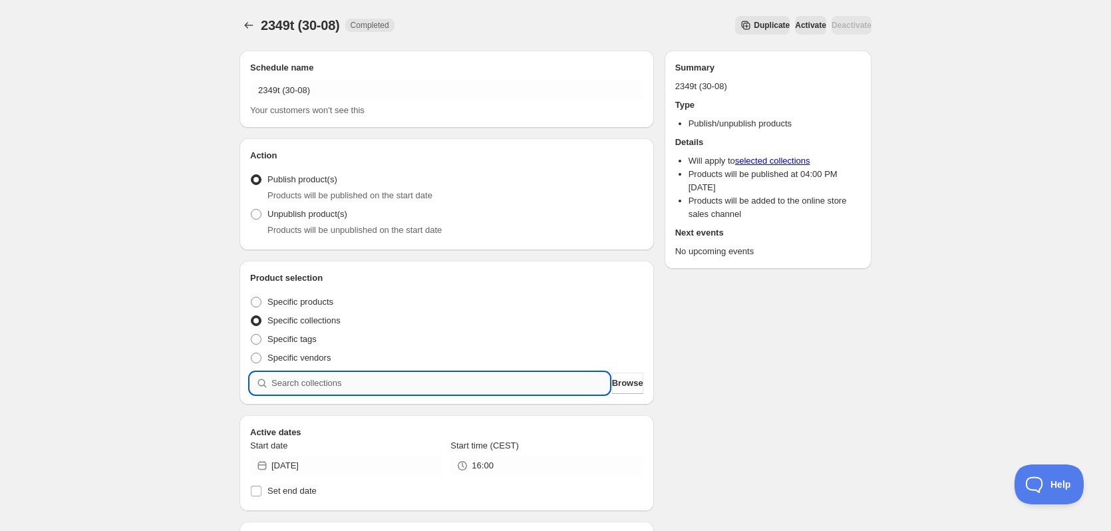
click at [478, 381] on input "search" at bounding box center [441, 383] width 338 height 21
paste input "2349t"
type input "2349t"
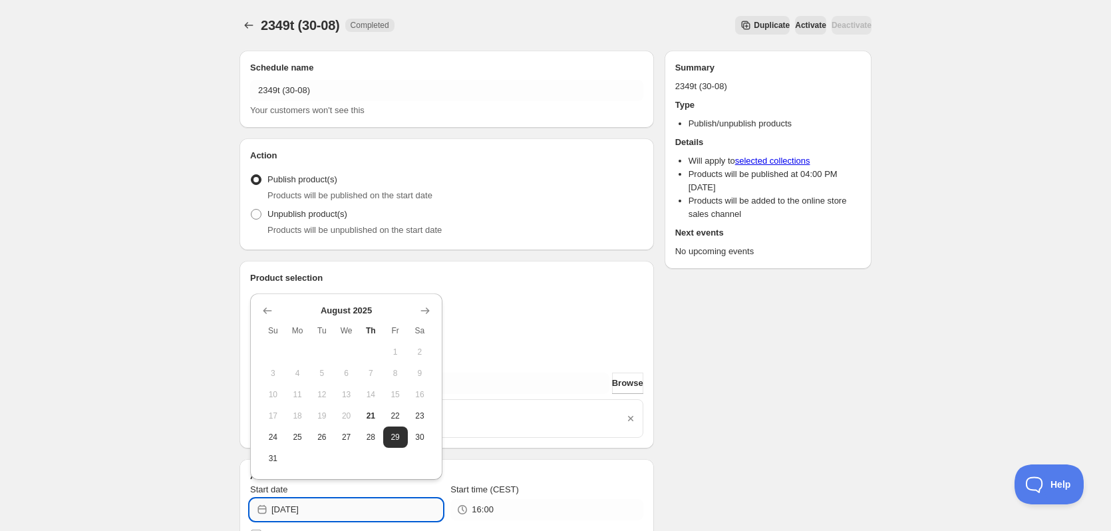
drag, startPoint x: 306, startPoint y: 506, endPoint x: 357, endPoint y: 510, distance: 50.7
click at [357, 510] on input "2025-08-29" at bounding box center [357, 509] width 171 height 21
type input "[DATE]"
click at [715, 420] on div "Schedule name 2349t (30-08) Your customers won't see this Action Action Publish…" at bounding box center [550, 518] width 643 height 957
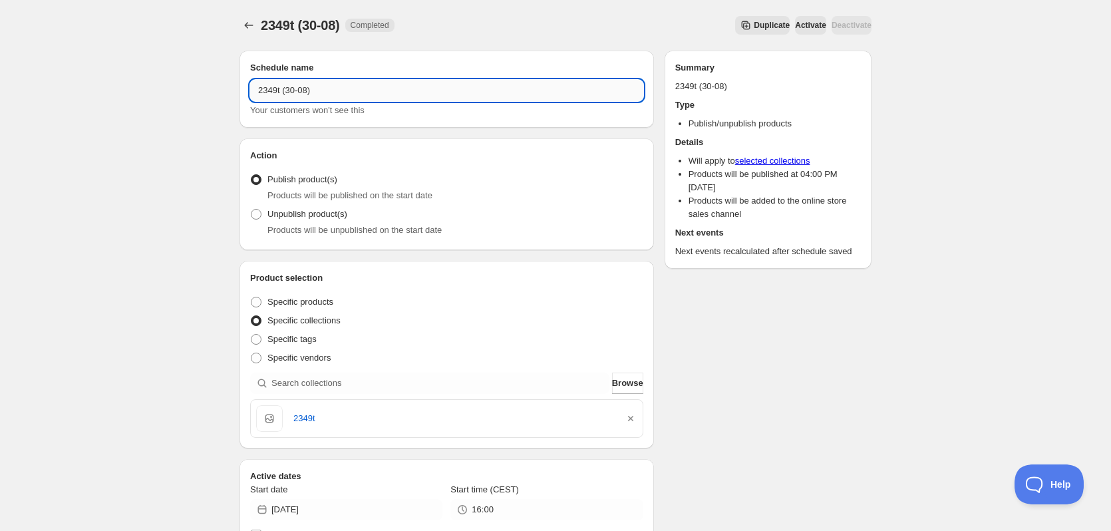
click at [345, 89] on input "2349t (30-08)" at bounding box center [446, 90] width 393 height 21
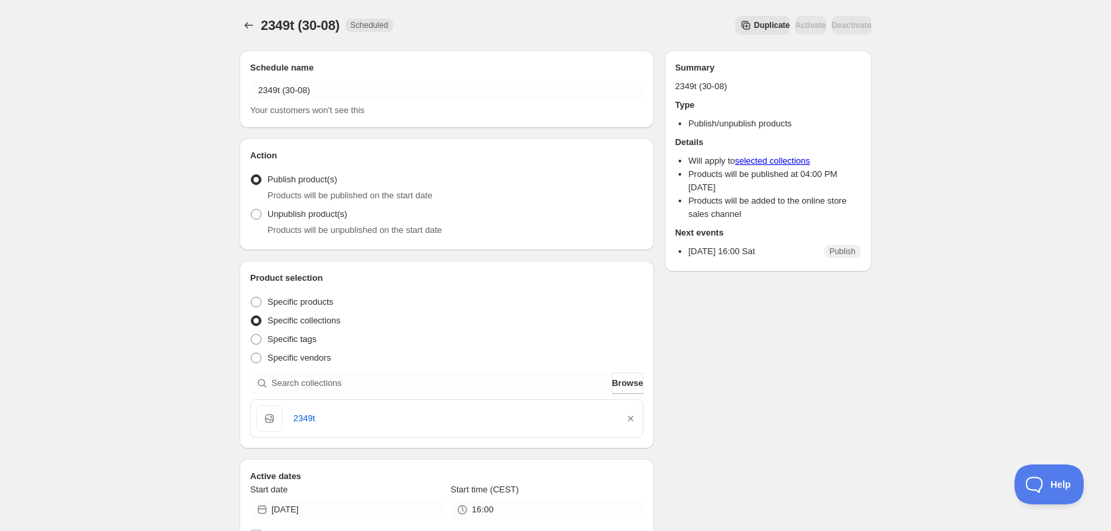
click at [735, 20] on button "Duplicate" at bounding box center [762, 25] width 55 height 19
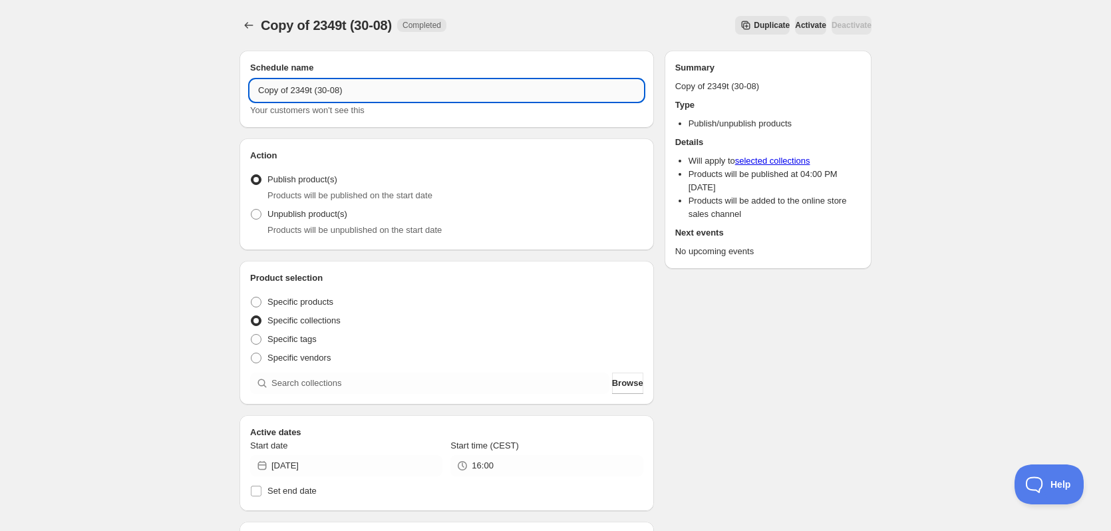
click at [258, 91] on input "Copy of 2349t (30-08)" at bounding box center [446, 90] width 393 height 21
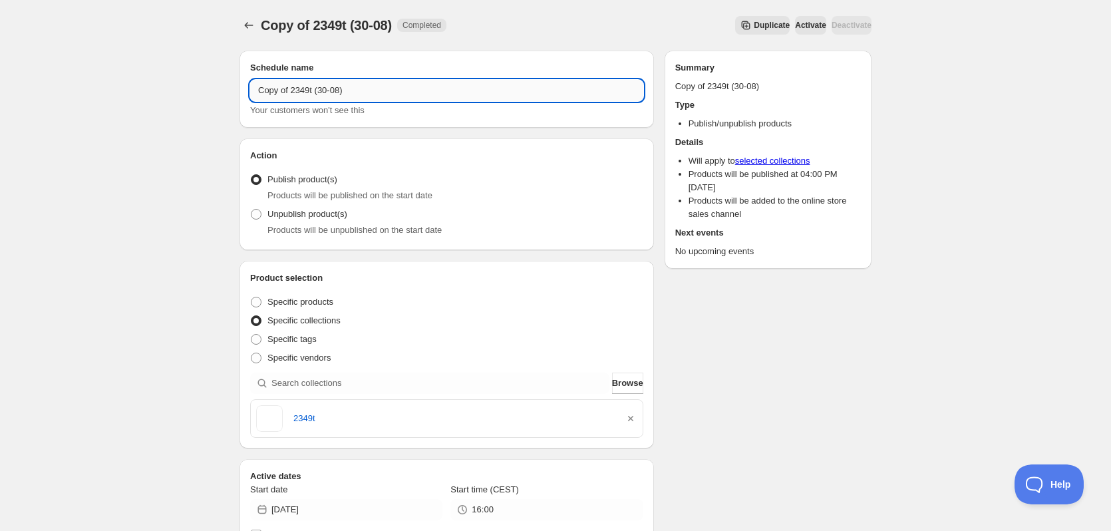
click at [258, 91] on input "Copy of 2349t (30-08)" at bounding box center [446, 90] width 393 height 21
paste input "text"
drag, startPoint x: 267, startPoint y: 92, endPoint x: 276, endPoint y: 92, distance: 8.7
click at [276, 92] on input "2349t (30-08)" at bounding box center [446, 90] width 393 height 21
click at [268, 90] on input "2320t (30-08)" at bounding box center [446, 90] width 393 height 21
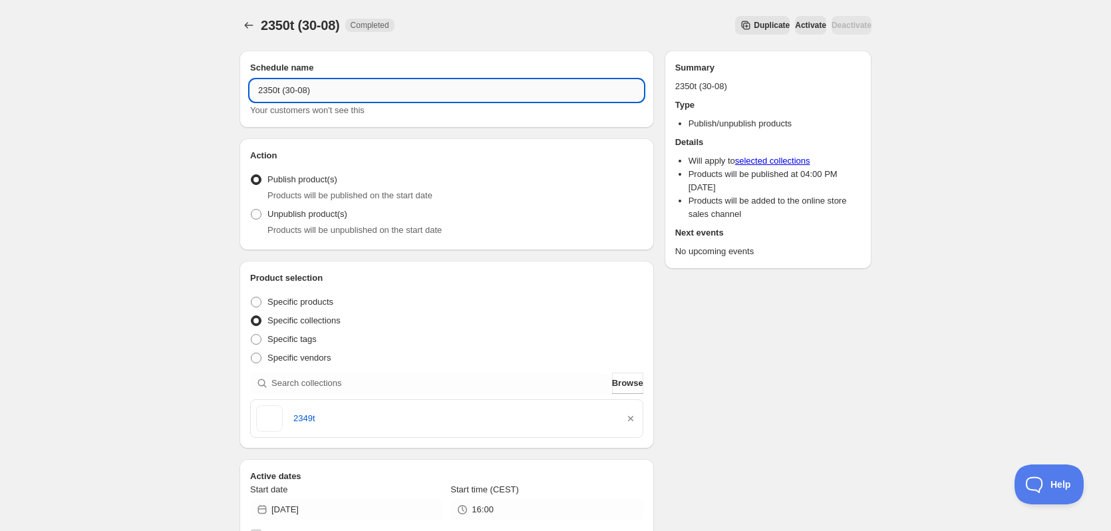
click at [291, 89] on input "2350t (30-08)" at bounding box center [446, 90] width 393 height 21
click at [289, 91] on input "2350t (30-08)" at bounding box center [446, 90] width 393 height 21
click at [266, 92] on input "2350t (31-08)" at bounding box center [446, 90] width 393 height 21
type input "2350t (31-08)"
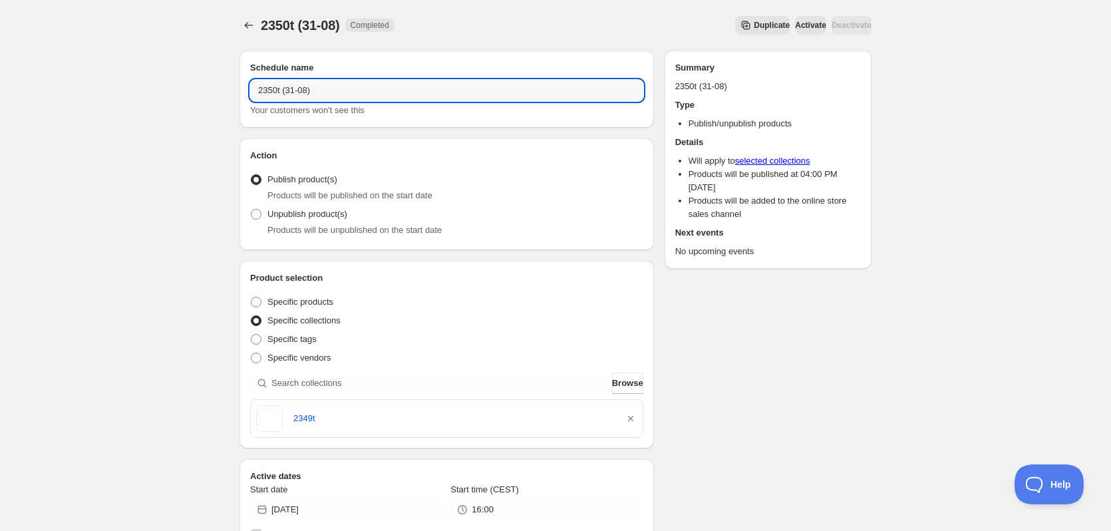
click at [630, 415] on icon "button" at bounding box center [630, 418] width 13 height 13
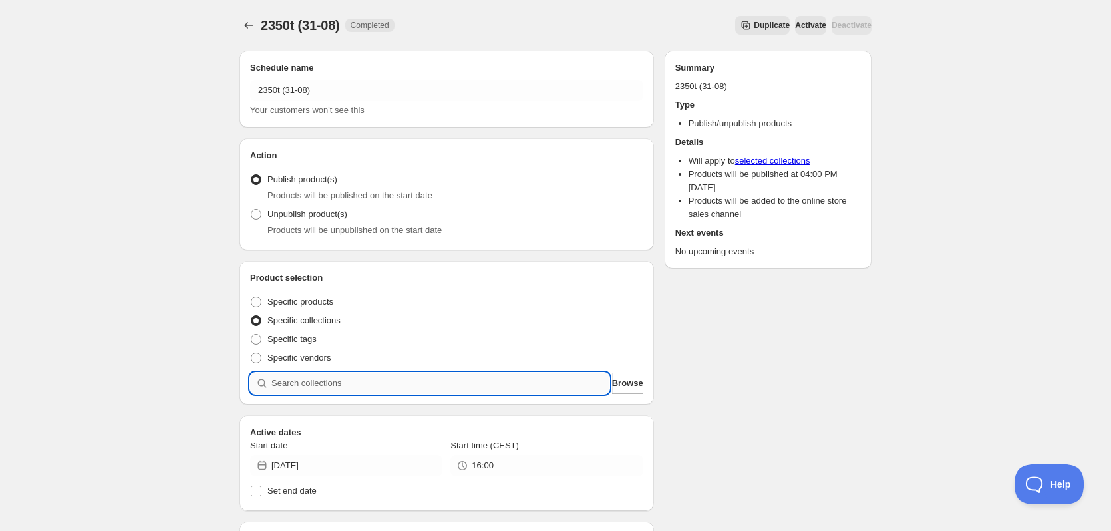
click at [513, 385] on input "search" at bounding box center [441, 383] width 338 height 21
paste input "2350t"
type input "2350t"
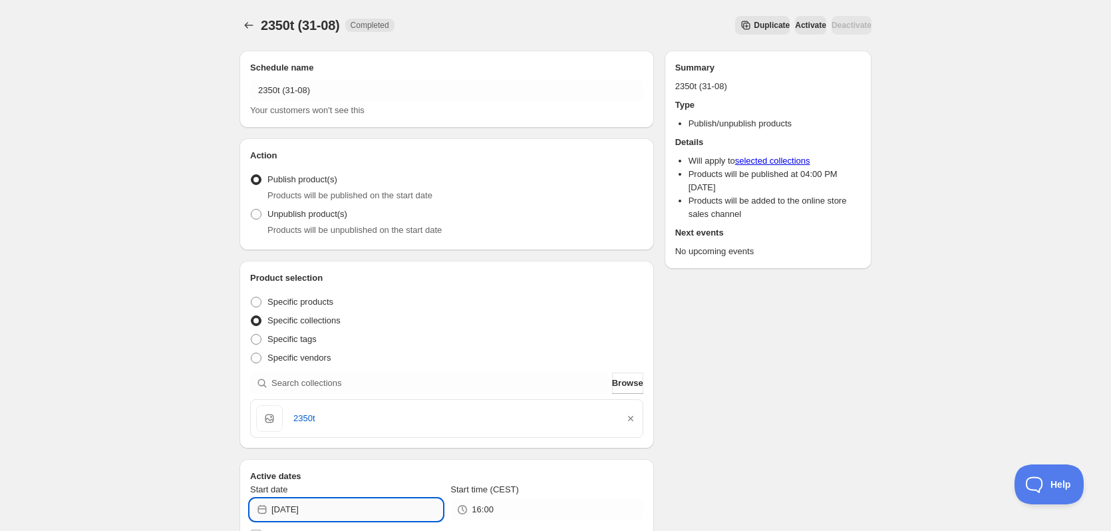
drag, startPoint x: 311, startPoint y: 511, endPoint x: 344, endPoint y: 511, distance: 32.6
click at [339, 512] on input "[DATE]" at bounding box center [357, 509] width 171 height 21
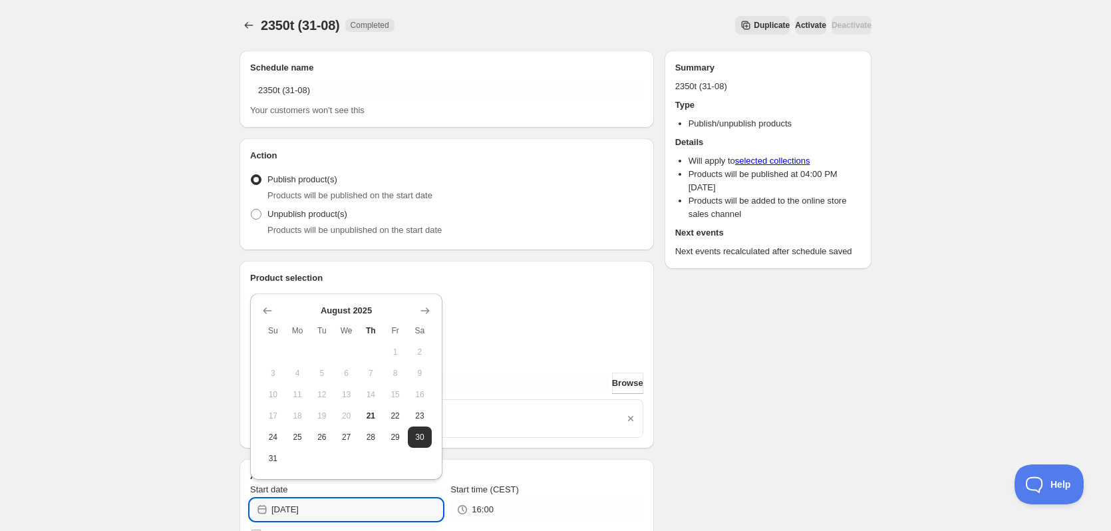
type input "[DATE]"
click at [882, 406] on div "2350t (31-08). This page is ready 2350t (31-08) Completed Duplicate Activate De…" at bounding box center [556, 498] width 664 height 997
